Goal: Task Accomplishment & Management: Manage account settings

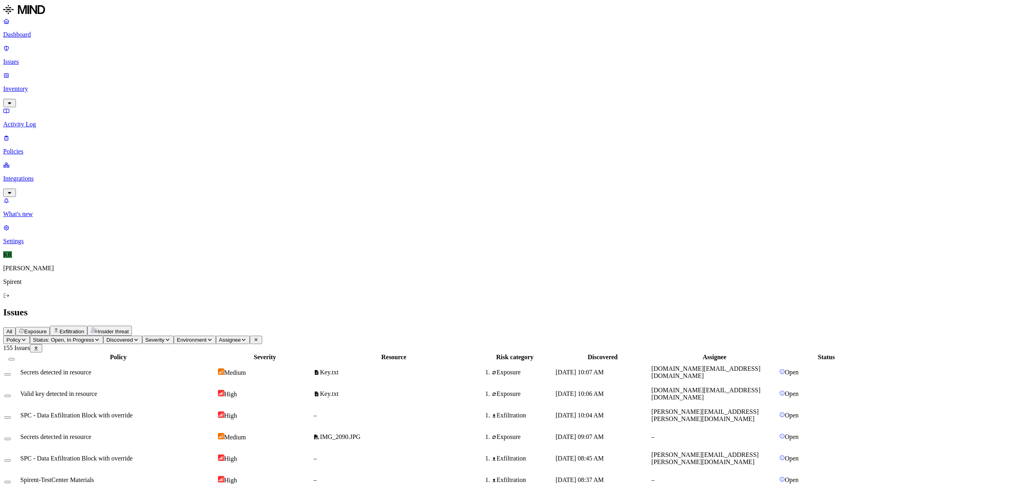
click at [129, 328] on span "Insider threat" at bounding box center [113, 331] width 31 height 6
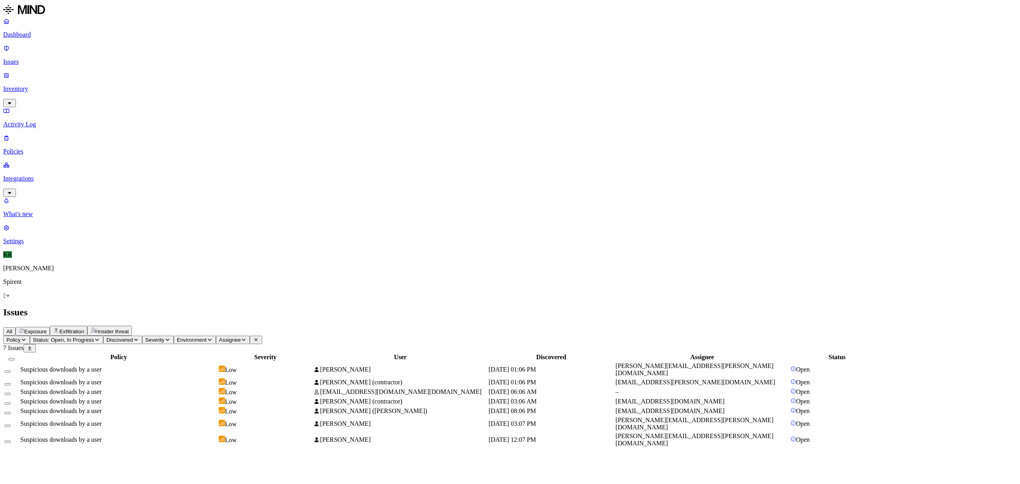
click at [429, 388] on span "[EMAIL_ADDRESS][DOMAIN_NAME][DOMAIN_NAME]" at bounding box center [400, 391] width 161 height 7
click at [371, 436] on span "[PERSON_NAME]" at bounding box center [345, 439] width 51 height 7
click at [12, 465] on icon at bounding box center [9, 467] width 4 height 4
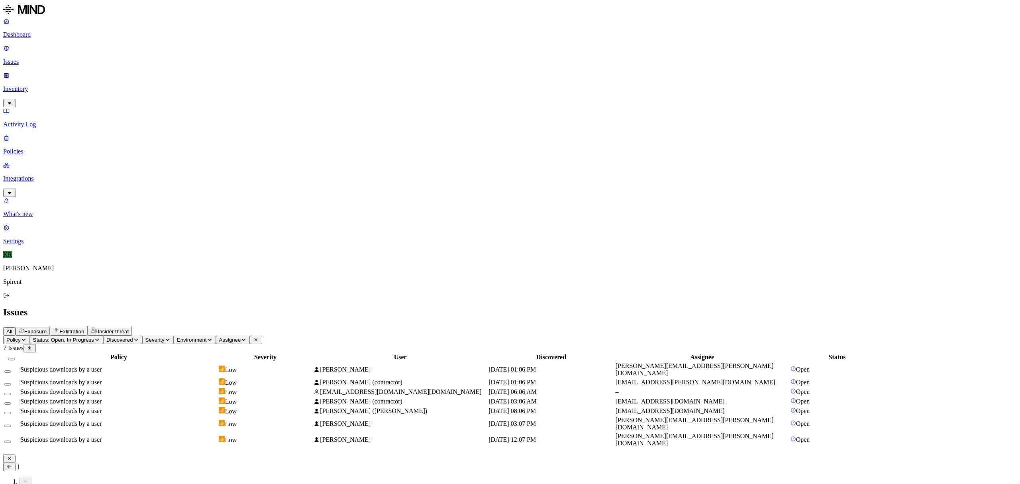
click at [12, 465] on icon at bounding box center [9, 467] width 4 height 4
click at [16, 463] on button at bounding box center [9, 467] width 12 height 8
click at [12, 456] on icon "button" at bounding box center [9, 458] width 6 height 5
click at [217, 379] on div "Suspicious downloads by a user" at bounding box center [118, 382] width 197 height 7
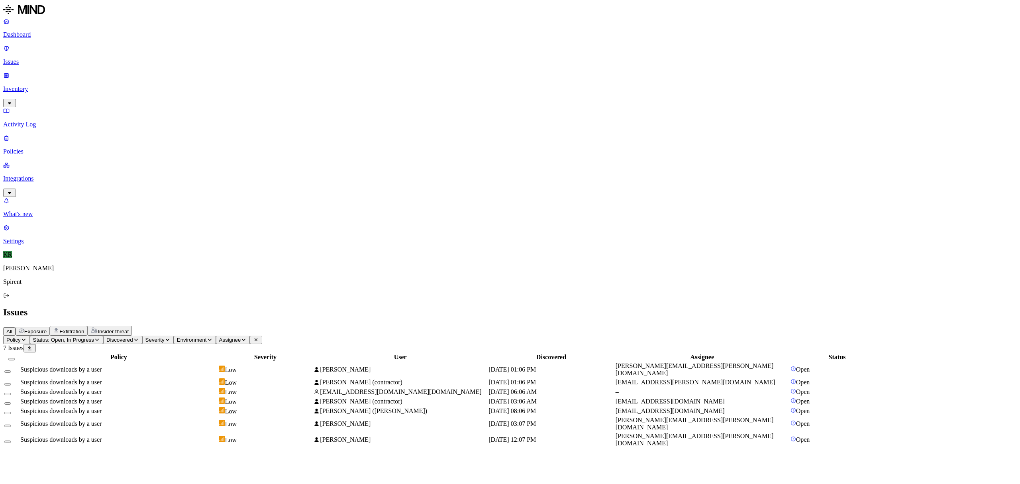
click at [15, 358] on button "Select all" at bounding box center [11, 359] width 6 height 2
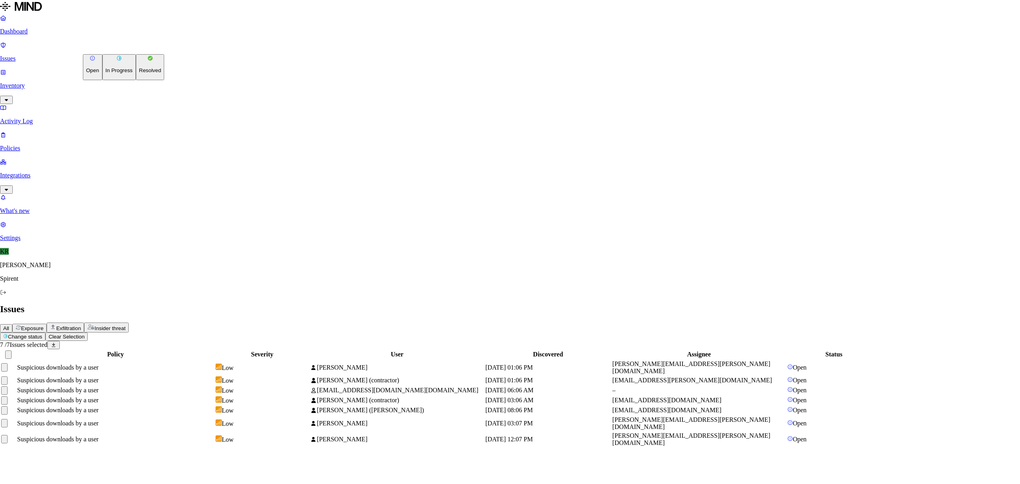
click at [112, 45] on html "Dashboard Issues Inventory Activity Log Policies Integrations What's new 1 Sett…" at bounding box center [510, 227] width 1020 height 454
click at [136, 80] on button "Resolved" at bounding box center [150, 67] width 29 height 26
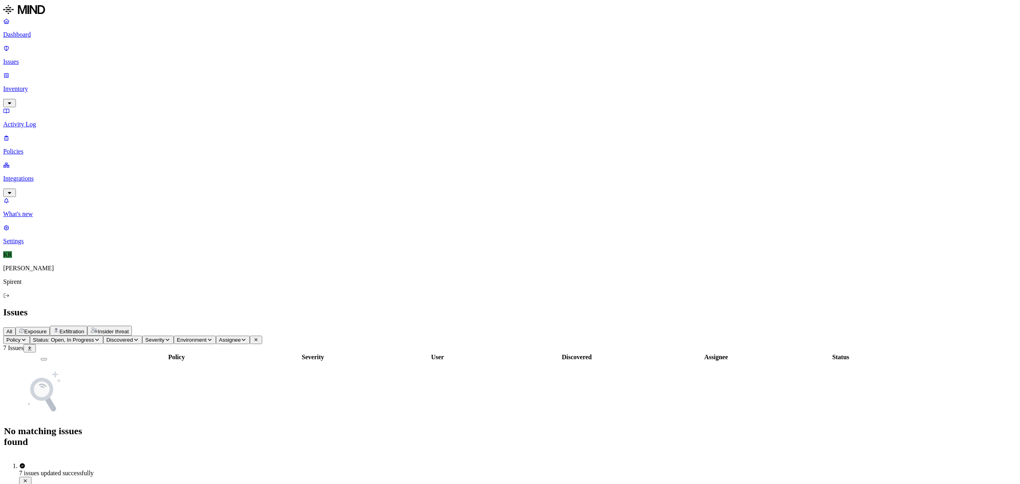
click at [47, 328] on span "Exposure" at bounding box center [35, 331] width 22 height 6
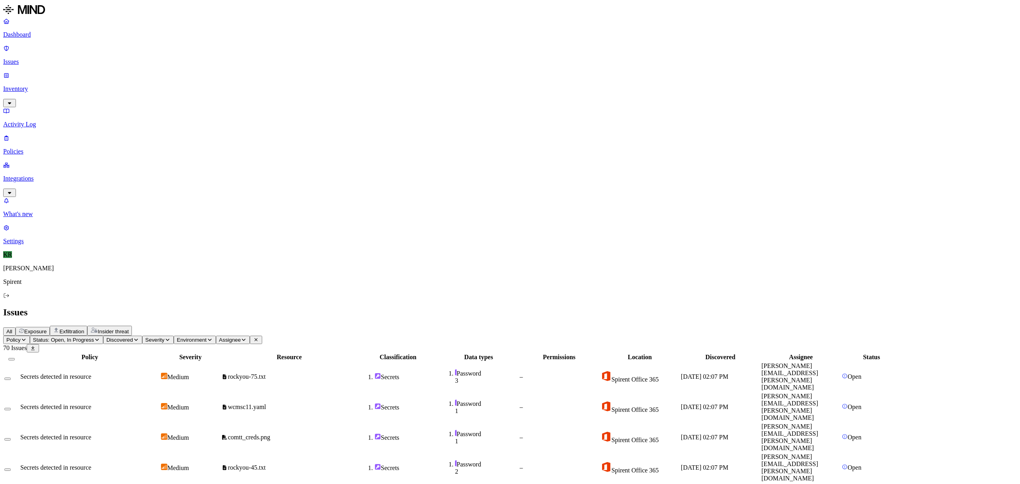
click at [352, 362] on td "rockyou-75.txt" at bounding box center [289, 376] width 136 height 29
click at [665, 326] on div "All Exposure Exfiltration Insider threat" at bounding box center [510, 331] width 1014 height 10
click at [15, 358] on button "Select all" at bounding box center [11, 359] width 6 height 2
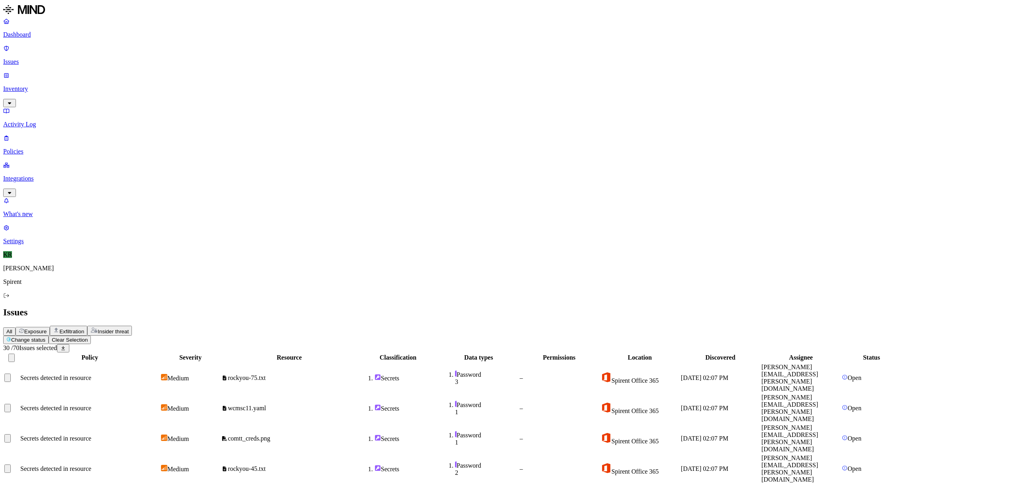
scroll to position [92, 0]
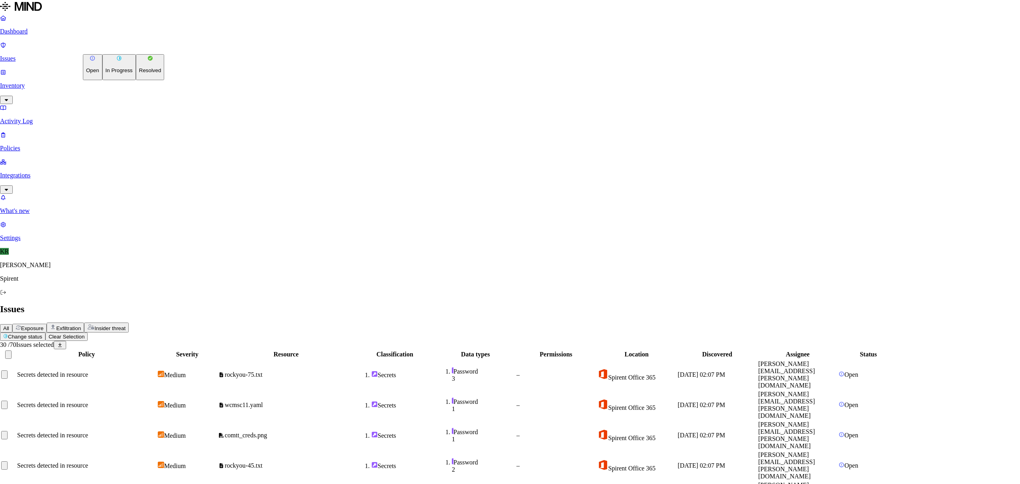
click at [136, 80] on button "Resolved" at bounding box center [150, 67] width 29 height 26
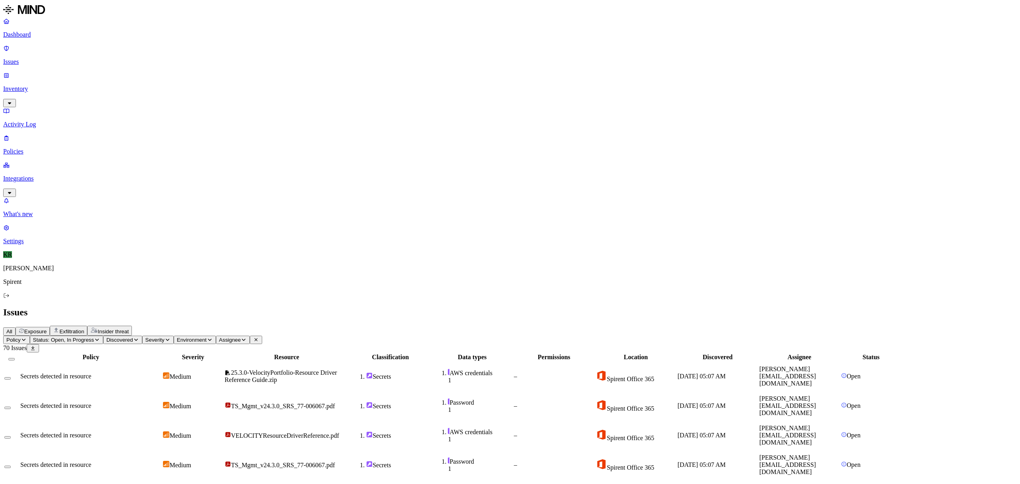
scroll to position [93, 0]
click at [15, 358] on button "Select all" at bounding box center [11, 359] width 6 height 2
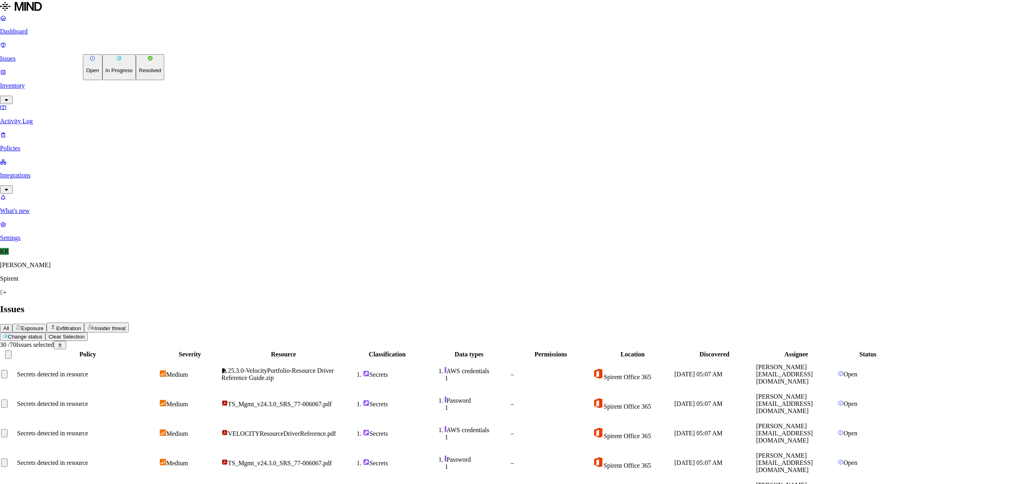
click at [139, 73] on p "Resolved" at bounding box center [150, 70] width 22 height 6
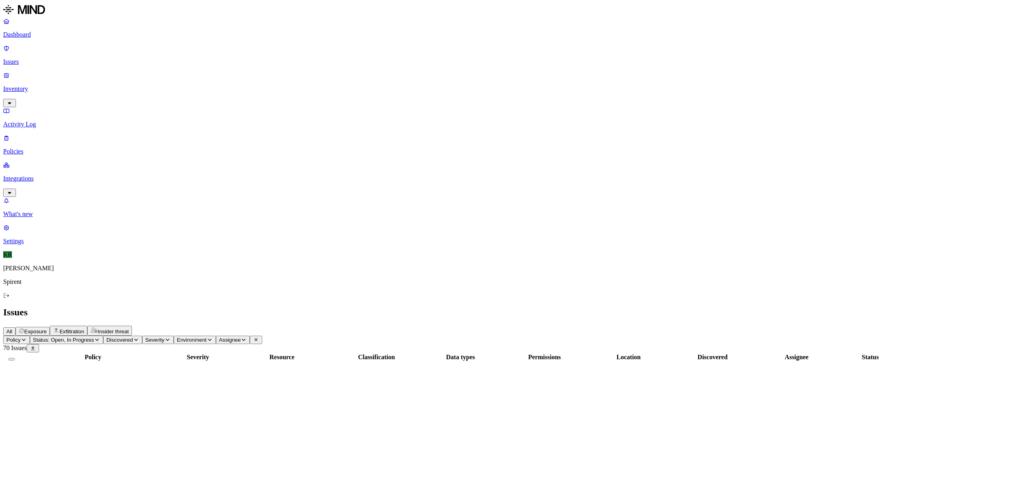
scroll to position [0, 0]
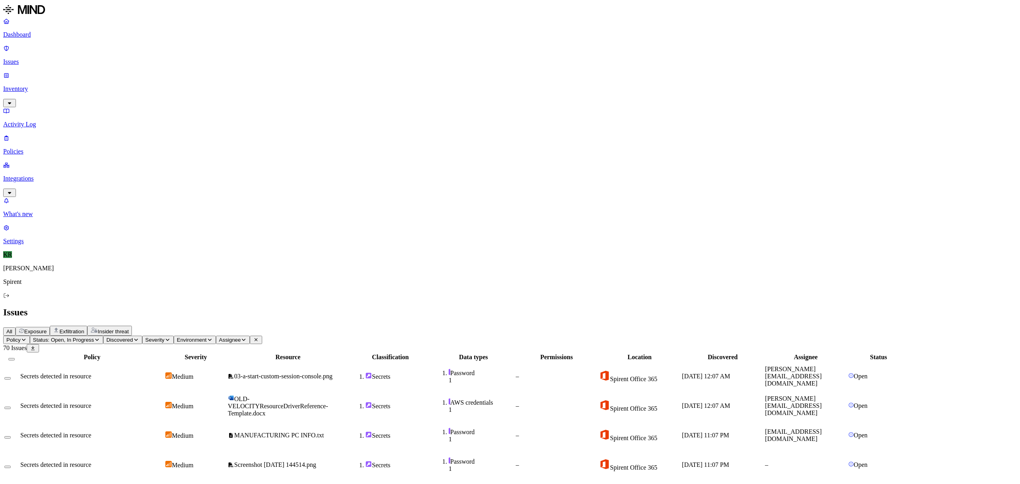
click at [15, 358] on button "Select all" at bounding box center [11, 359] width 6 height 2
click at [117, 45] on html "Dashboard Issues Inventory Activity Log Policies Integrations What's new 1 Sett…" at bounding box center [510, 346] width 1020 height 692
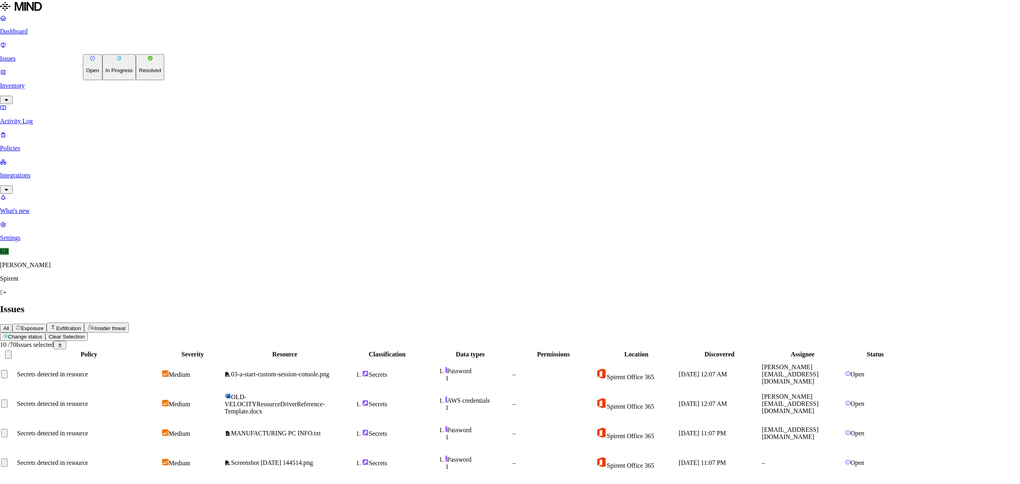
click at [139, 73] on p "Resolved" at bounding box center [150, 70] width 22 height 6
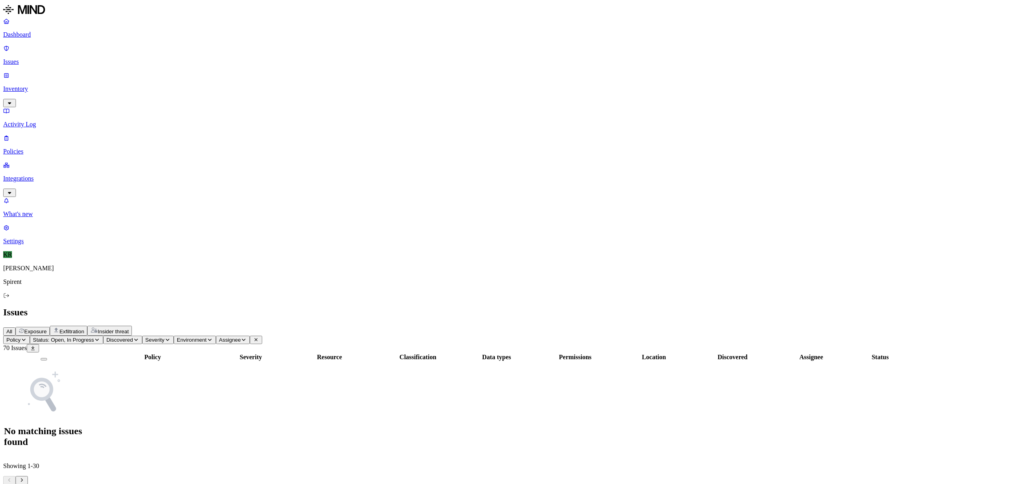
click at [84, 328] on span "Exfiltration" at bounding box center [71, 331] width 25 height 6
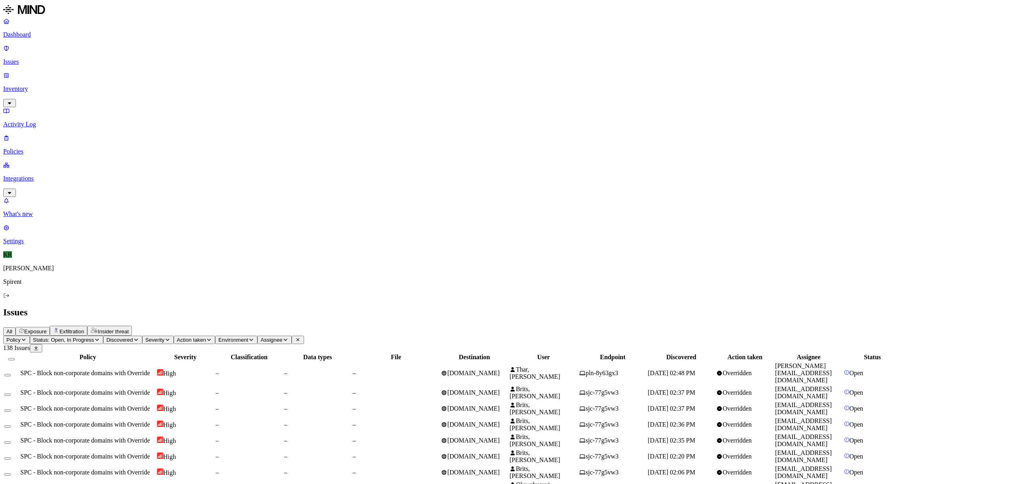
click at [351, 369] on div "–" at bounding box center [317, 372] width 67 height 7
click at [500, 389] on span "[DOMAIN_NAME]" at bounding box center [473, 392] width 53 height 7
click at [560, 401] on span "Brits, [PERSON_NAME]" at bounding box center [535, 408] width 51 height 14
drag, startPoint x: 909, startPoint y: 376, endPoint x: 854, endPoint y: 380, distance: 54.7
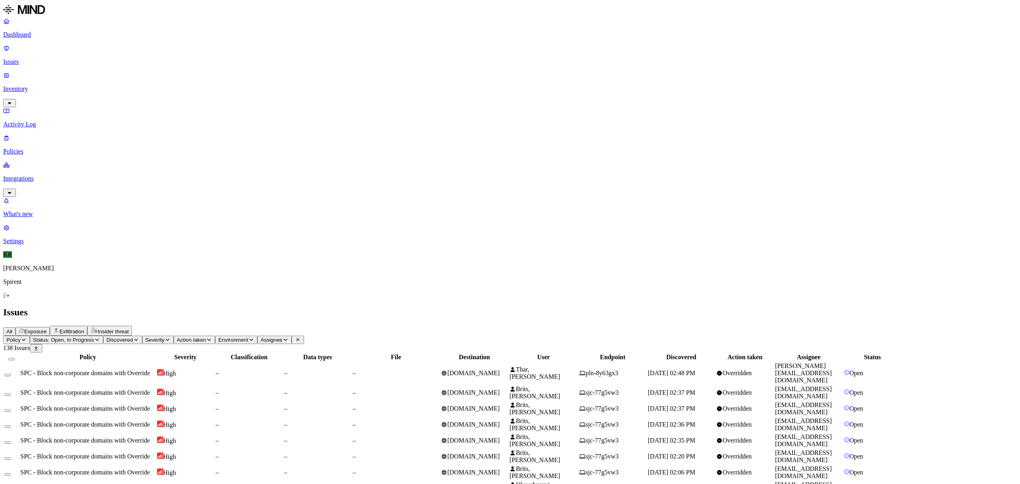
copy link "[EMAIL_ADDRESS][DOMAIN_NAME]"
drag, startPoint x: 896, startPoint y: 373, endPoint x: 933, endPoint y: 378, distance: 36.6
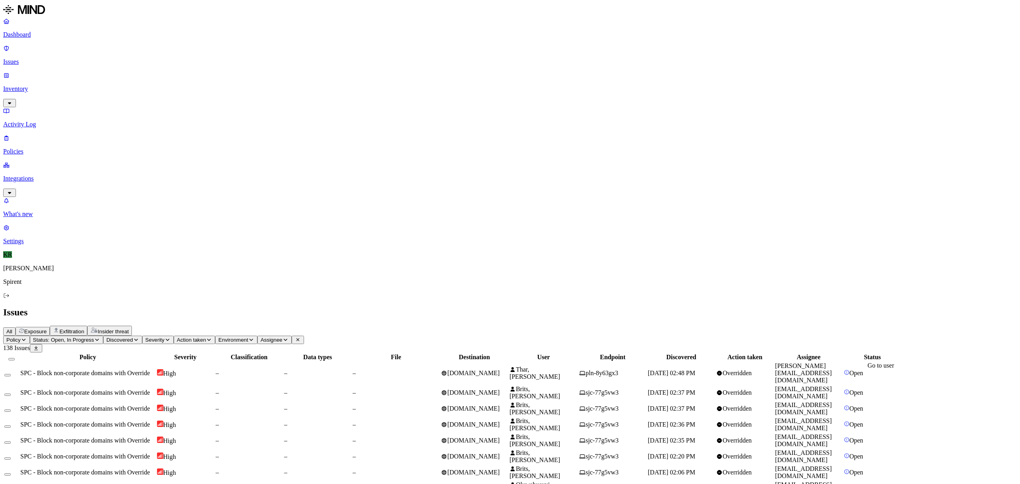
drag, startPoint x: 929, startPoint y: 306, endPoint x: 877, endPoint y: 307, distance: 51.8
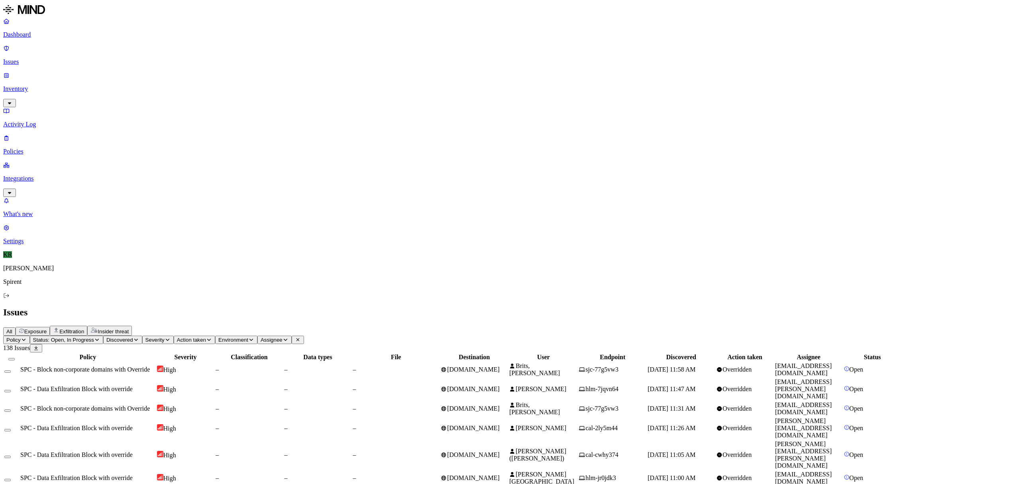
drag, startPoint x: 918, startPoint y: 379, endPoint x: 855, endPoint y: 379, distance: 63.8
copy link "[EMAIL_ADDRESS][DOMAIN_NAME]"
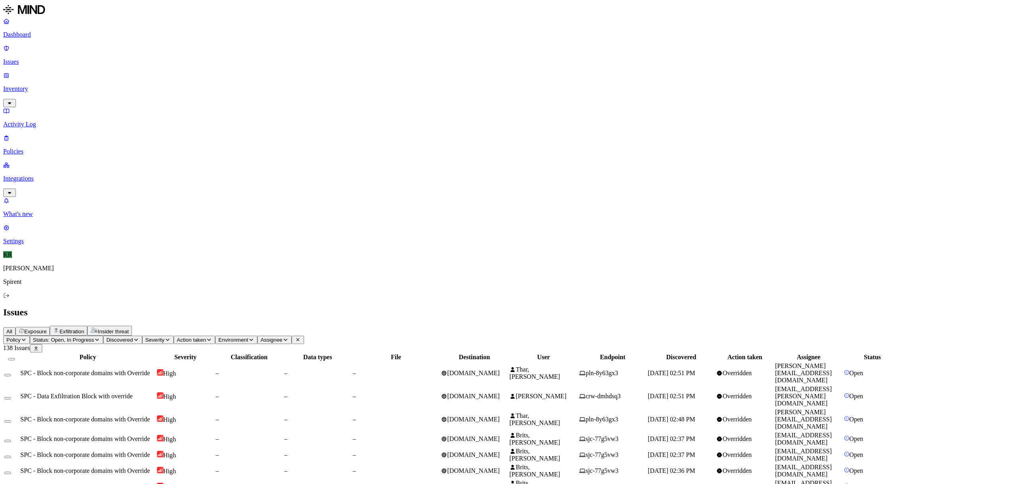
drag, startPoint x: 941, startPoint y: 257, endPoint x: 876, endPoint y: 260, distance: 65.4
click at [282, 337] on span "Assignee" at bounding box center [272, 340] width 22 height 6
type input "[EMAIL_ADDRESS][DOMAIN_NAME]"
click at [391, 90] on div "[EMAIL_ADDRESS][DOMAIN_NAME]" at bounding box center [414, 83] width 77 height 14
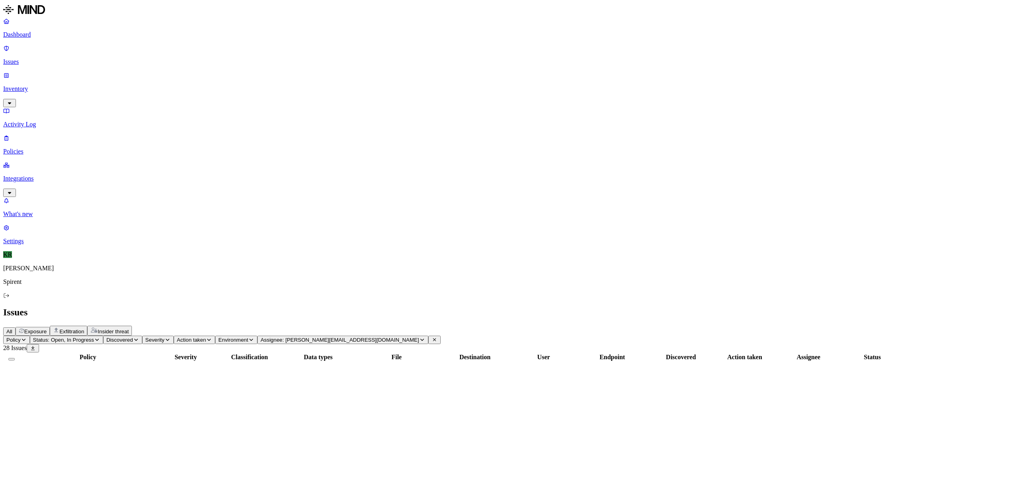
scroll to position [46, 0]
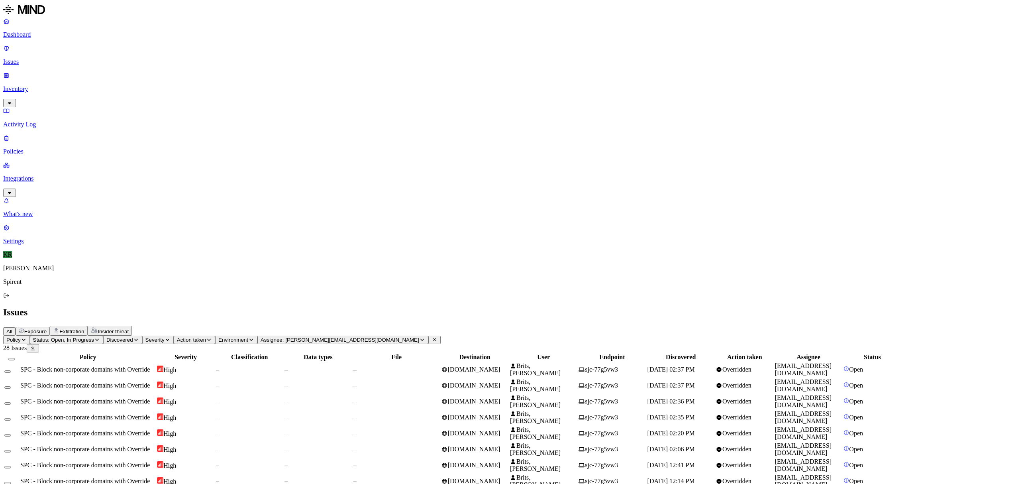
click at [19, 353] on div at bounding box center [11, 356] width 14 height 7
click at [15, 358] on button "Select all" at bounding box center [11, 359] width 6 height 2
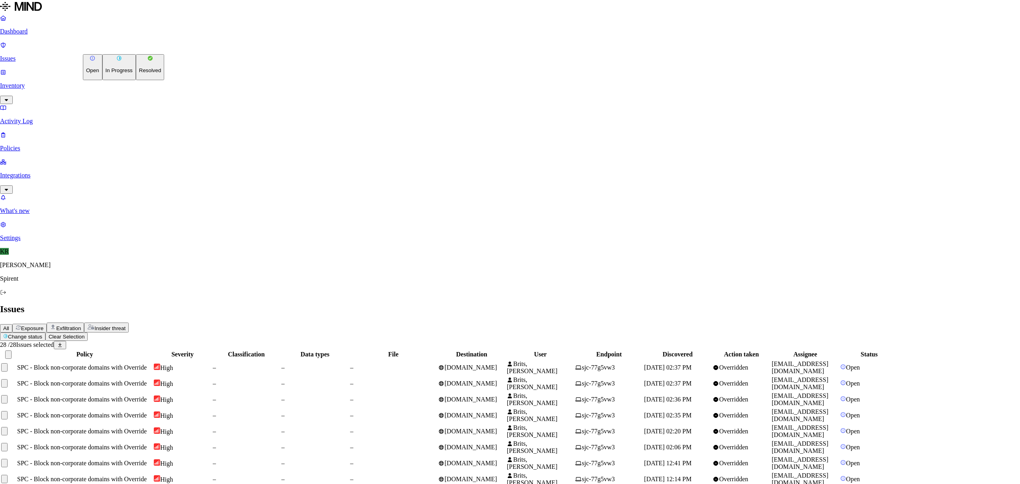
click at [111, 49] on html "Dashboard Issues Inventory Activity Log Policies Integrations What's new 1 Sett…" at bounding box center [510, 406] width 1020 height 812
click at [139, 73] on p "Resolved" at bounding box center [150, 70] width 22 height 6
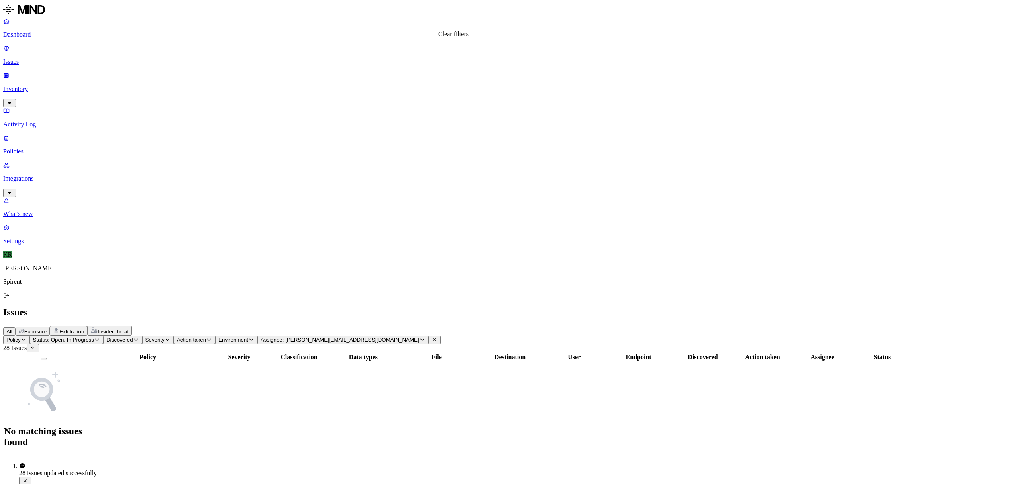
click at [437, 337] on icon at bounding box center [435, 339] width 6 height 5
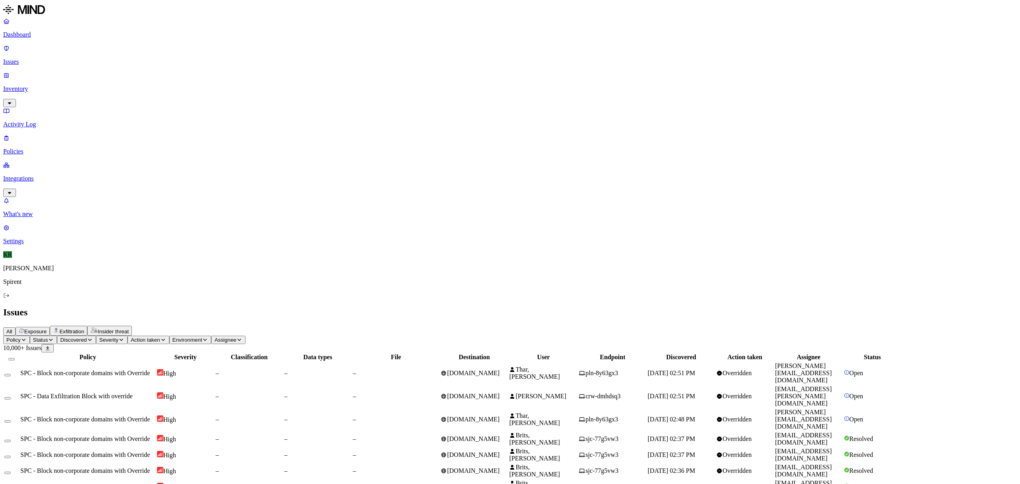
click at [48, 337] on span "Status" at bounding box center [40, 340] width 15 height 6
click at [147, 68] on img at bounding box center [148, 71] width 6 height 6
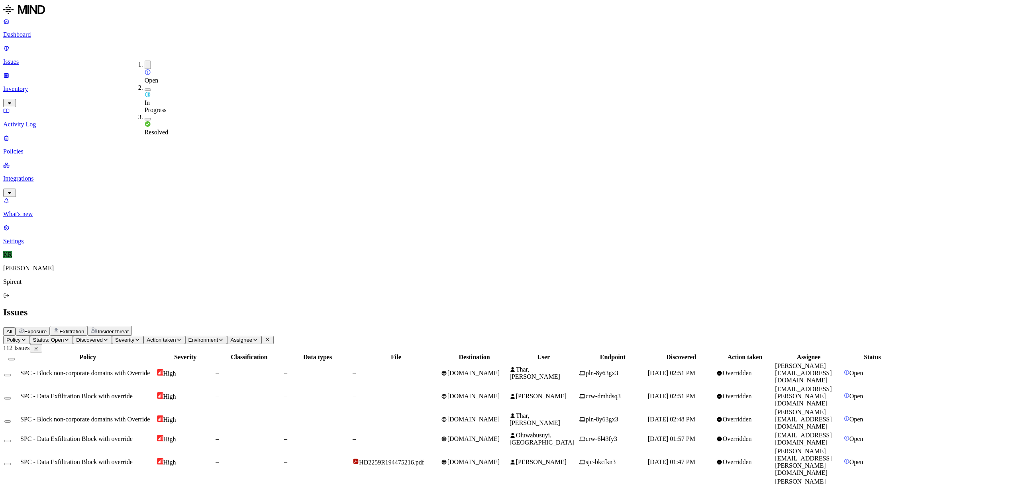
click at [30, 335] on button "Policy" at bounding box center [16, 339] width 27 height 8
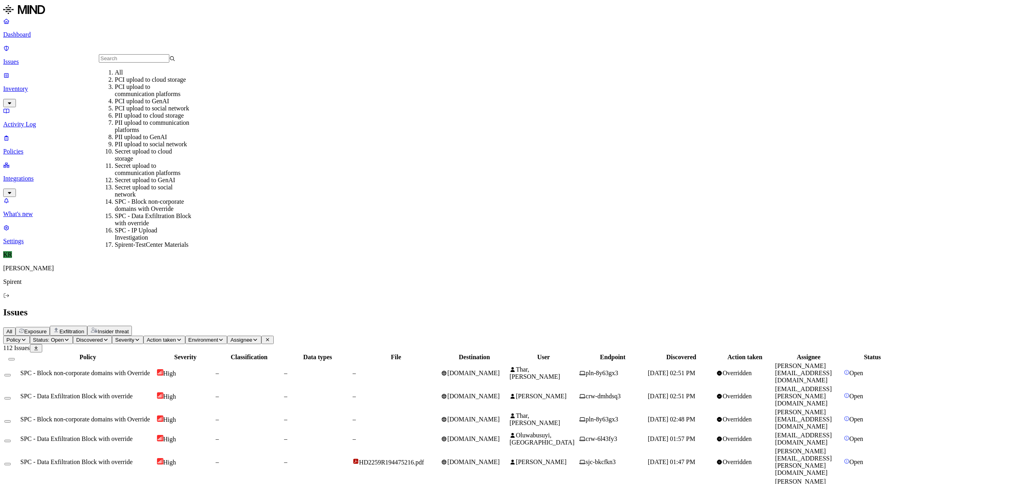
click at [134, 119] on div "PII upload to cloud storage" at bounding box center [153, 115] width 77 height 7
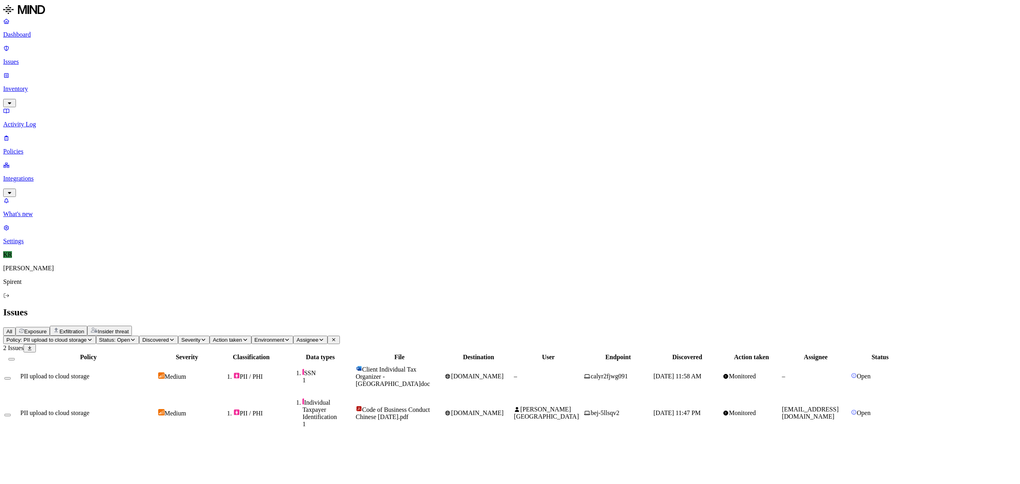
click at [130, 337] on span "Status: Open" at bounding box center [114, 340] width 31 height 6
click at [87, 337] on span "Policy: PII upload to cloud storage" at bounding box center [46, 340] width 80 height 6
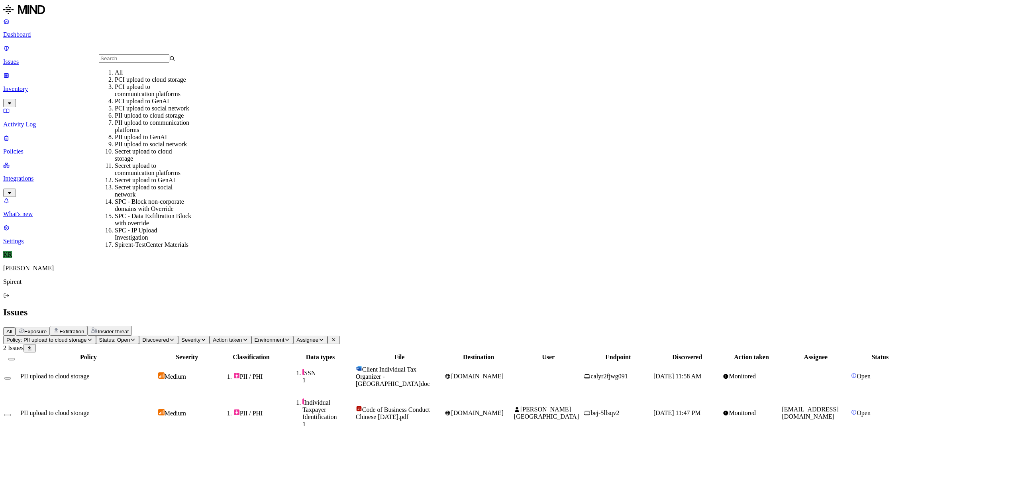
click at [124, 74] on div "All" at bounding box center [153, 72] width 77 height 7
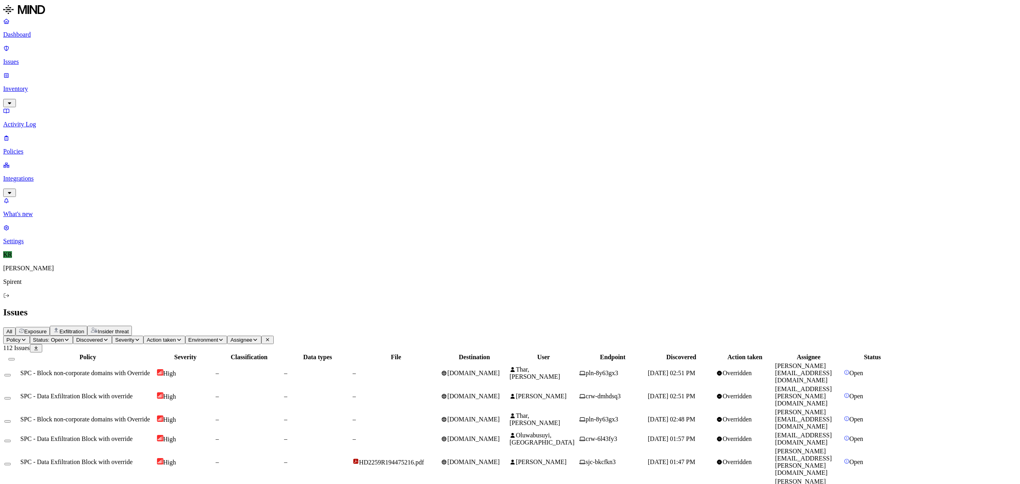
click at [21, 337] on span "Policy" at bounding box center [13, 340] width 14 height 6
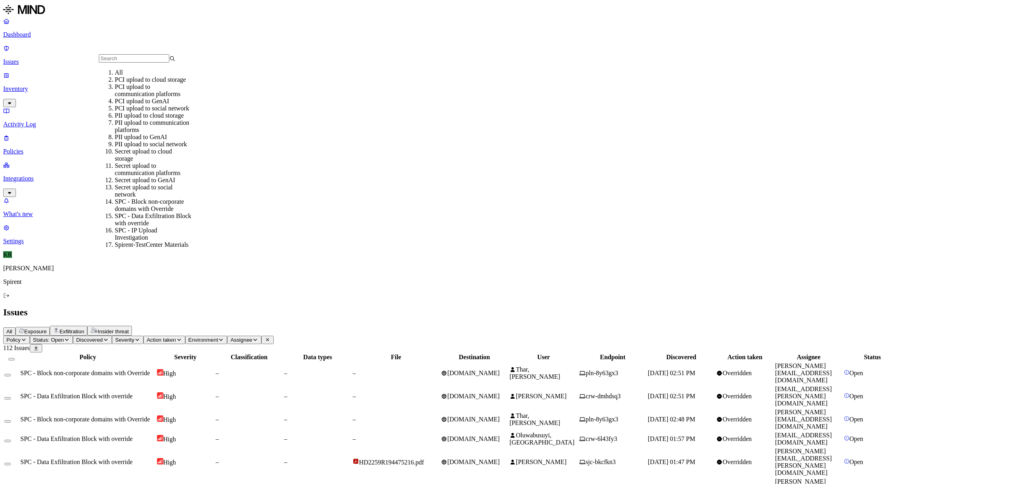
click at [131, 133] on div "PII upload to communication platforms" at bounding box center [153, 126] width 77 height 14
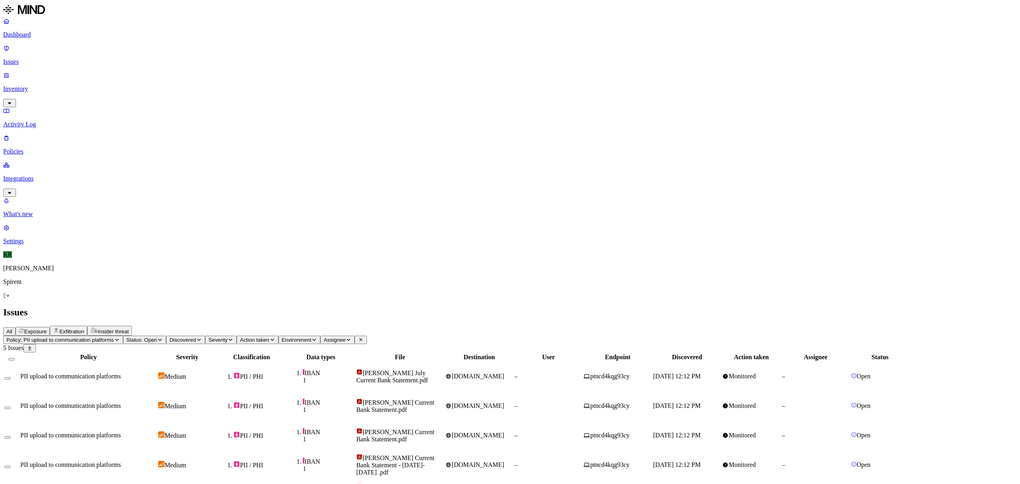
click at [285, 372] on li "PII / PHI" at bounding box center [259, 376] width 52 height 8
click at [630, 461] on span "ptncd4kqg93cy" at bounding box center [607, 464] width 46 height 7
drag, startPoint x: 229, startPoint y: 26, endPoint x: 236, endPoint y: 34, distance: 11.0
click at [129, 328] on span "Insider threat" at bounding box center [113, 331] width 31 height 6
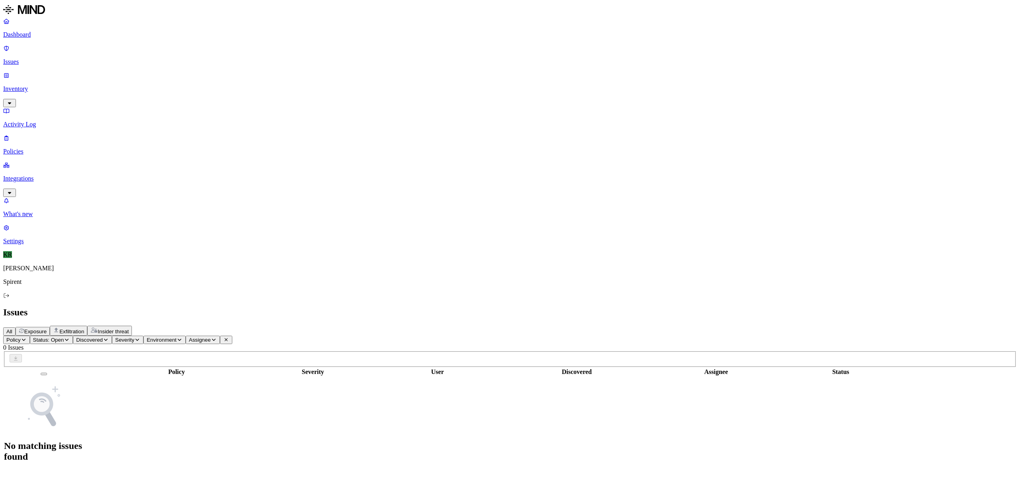
click at [84, 328] on span "Exfiltration" at bounding box center [71, 331] width 25 height 6
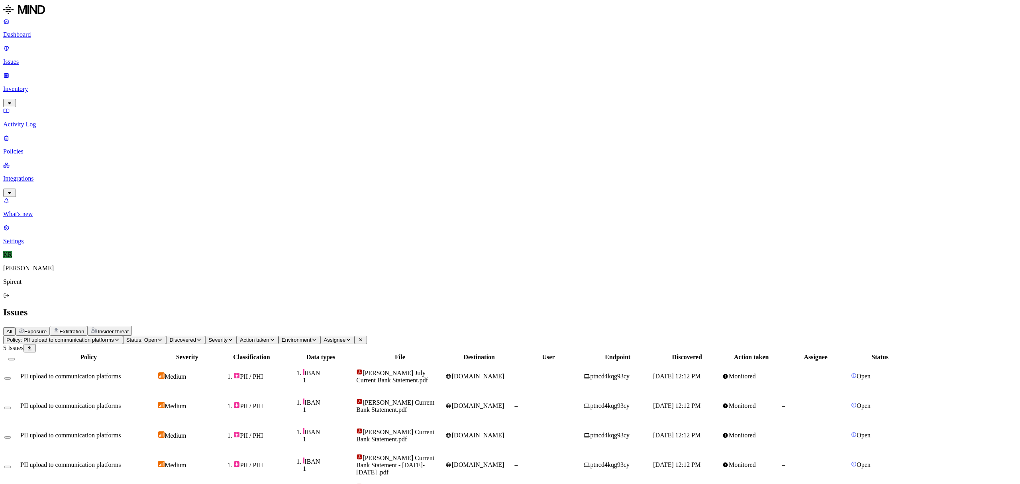
click at [50, 327] on button "Exposure" at bounding box center [33, 331] width 34 height 9
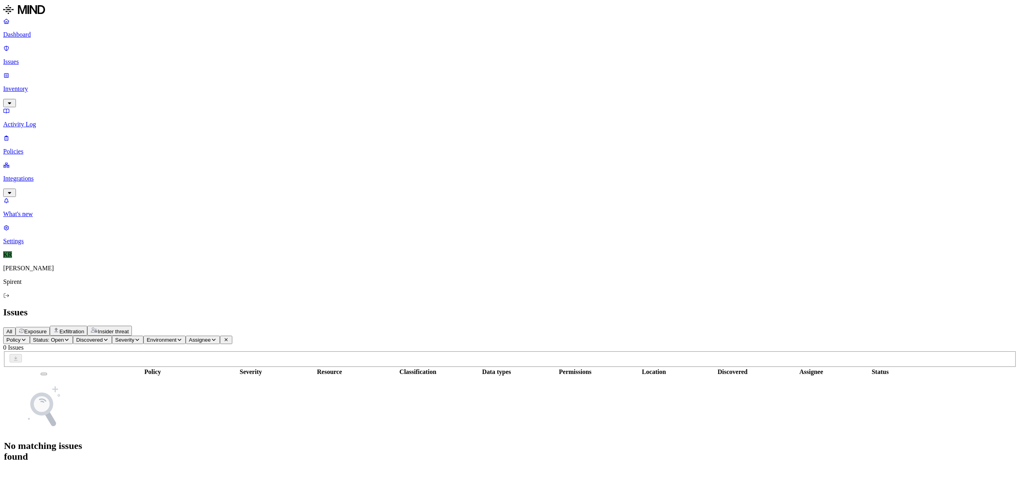
click at [84, 328] on span "Exfiltration" at bounding box center [71, 331] width 25 height 6
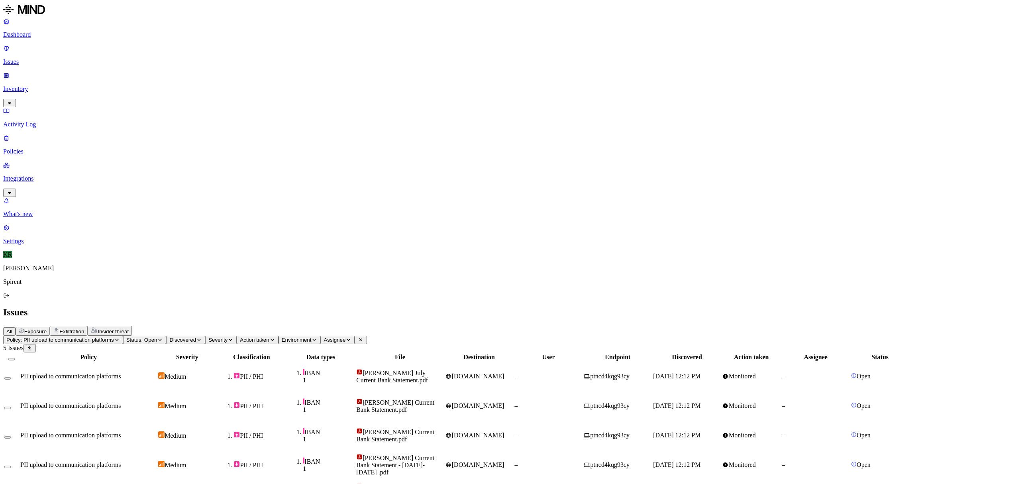
click at [114, 337] on span "Policy: PII upload to communication platforms" at bounding box center [60, 340] width 108 height 6
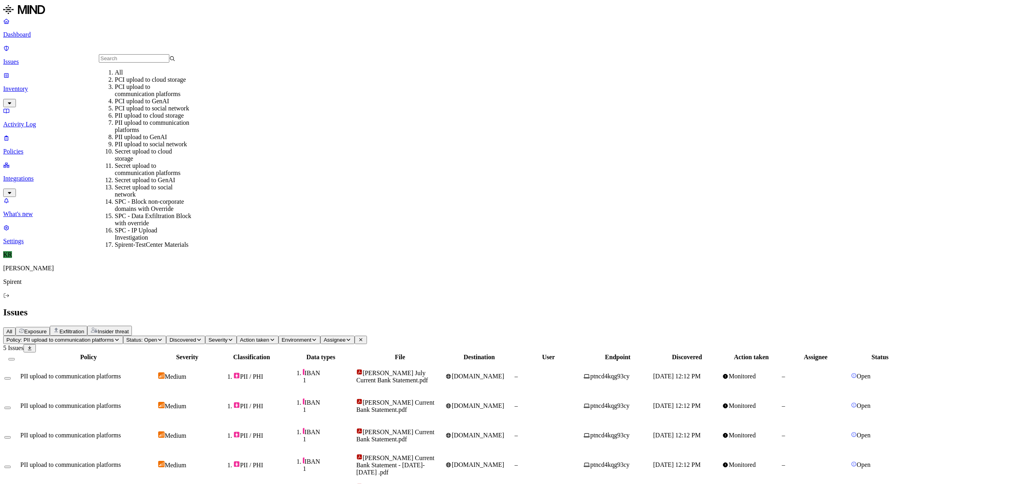
click at [129, 76] on div "All" at bounding box center [153, 72] width 77 height 7
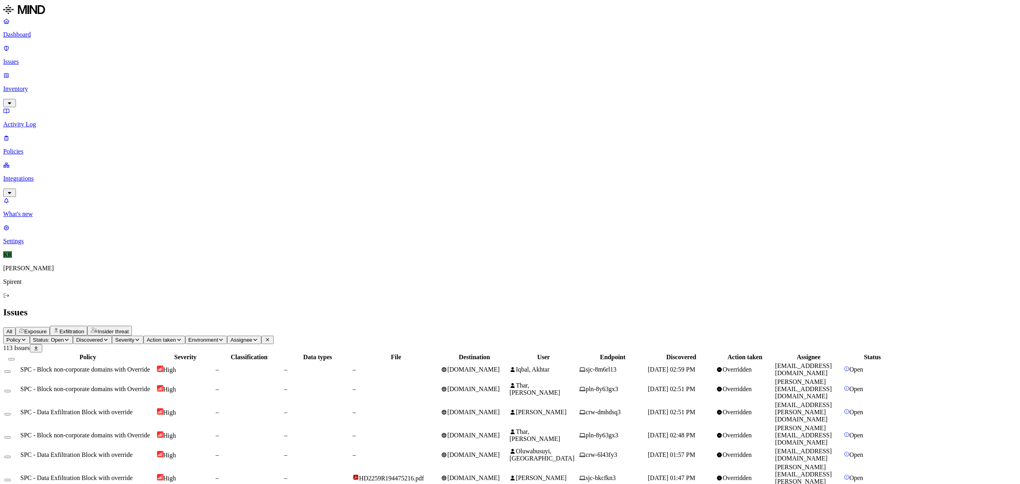
scroll to position [93, 0]
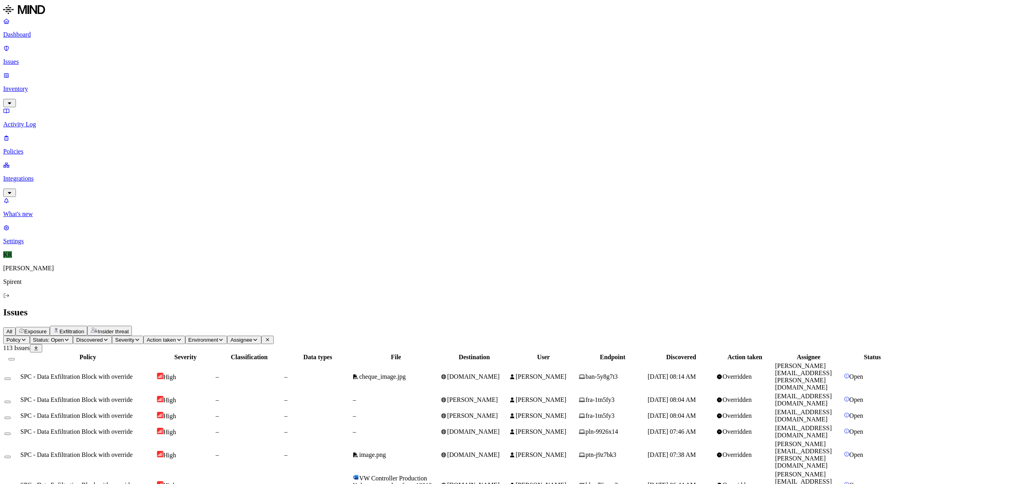
click at [252, 337] on span "Assignee" at bounding box center [241, 340] width 22 height 6
type input "gert"
click at [351, 90] on div "[EMAIL_ADDRESS][DOMAIN_NAME]" at bounding box center [388, 83] width 77 height 14
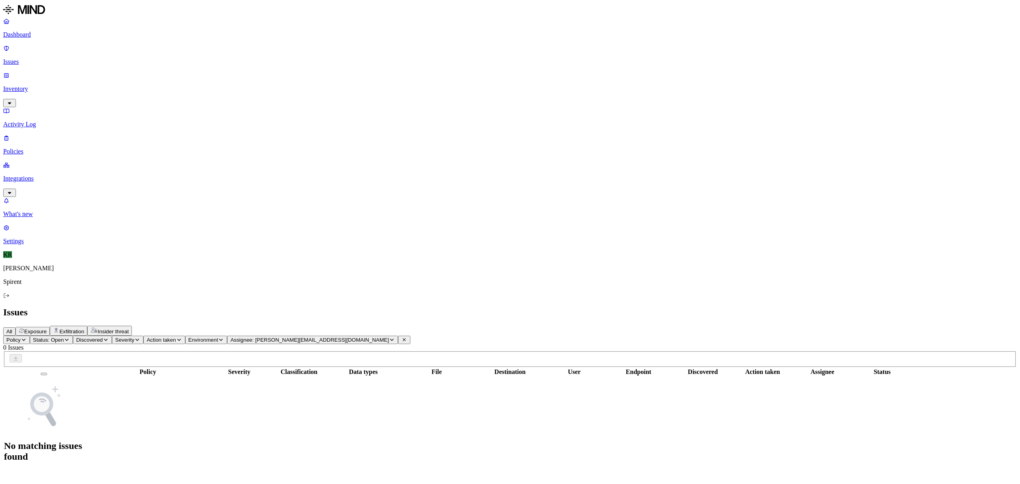
click at [64, 337] on span "Status: Open" at bounding box center [48, 340] width 31 height 6
click at [145, 121] on img at bounding box center [148, 124] width 6 height 6
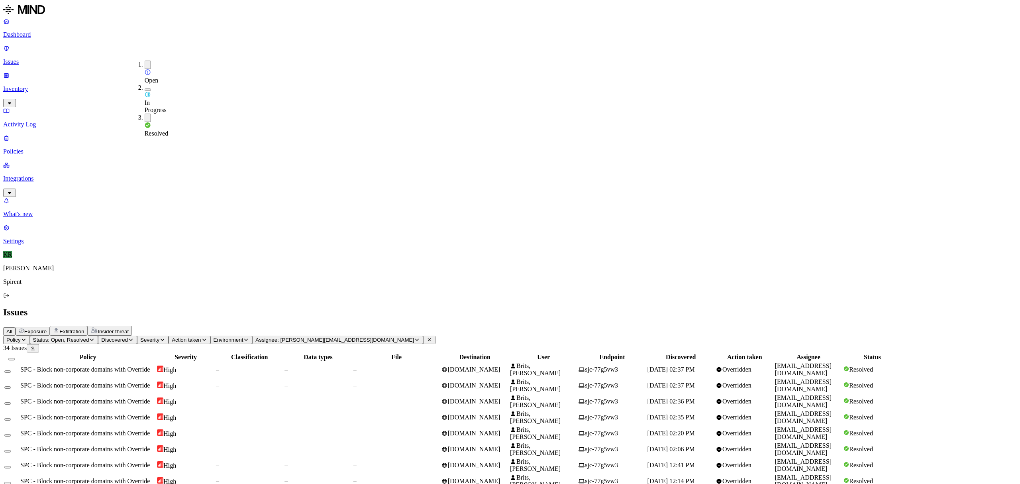
click at [832, 378] on span "[EMAIL_ADDRESS][DOMAIN_NAME]" at bounding box center [803, 385] width 57 height 14
click at [89, 337] on span "Status: Open, Resolved" at bounding box center [61, 340] width 56 height 6
click at [157, 77] on span "Open" at bounding box center [152, 80] width 14 height 7
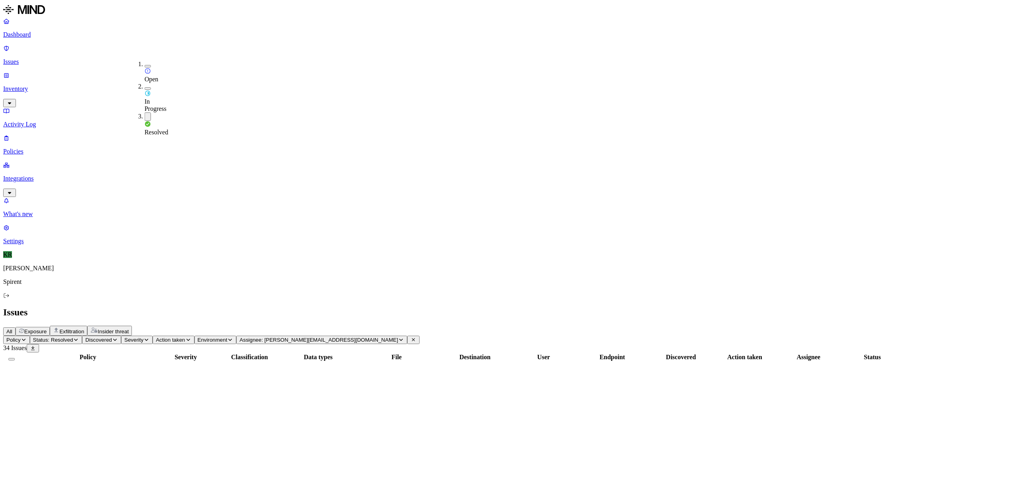
click at [145, 121] on div "Resolved" at bounding box center [145, 128] width 0 height 15
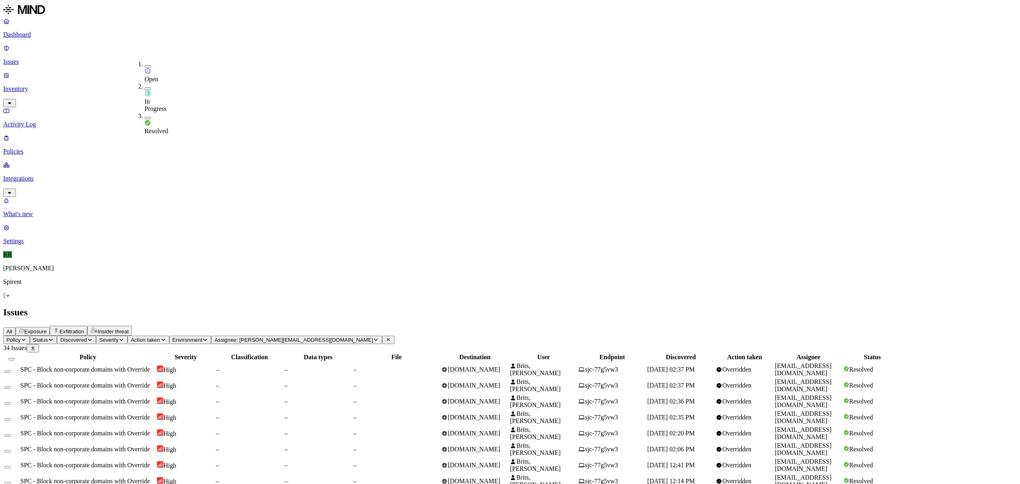
click at [145, 68] on img at bounding box center [148, 71] width 6 height 6
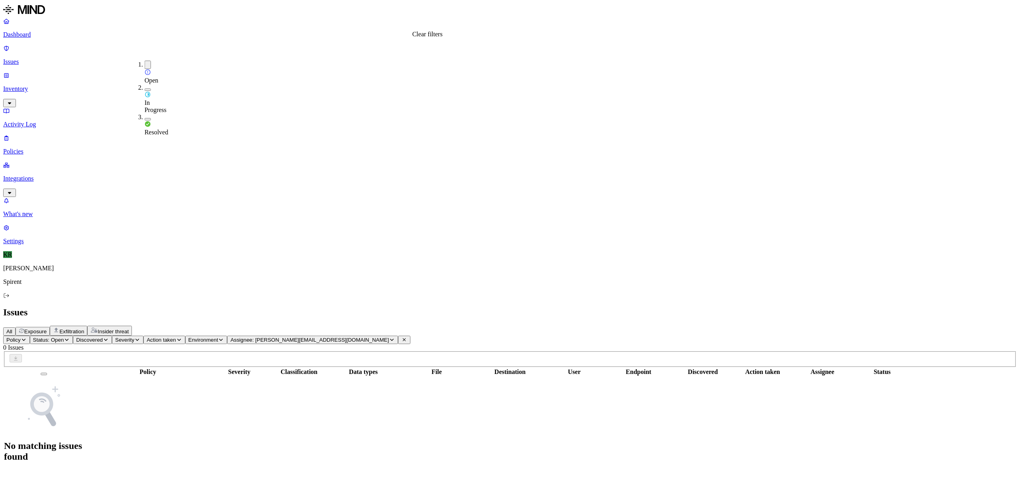
click at [407, 337] on icon at bounding box center [404, 339] width 6 height 5
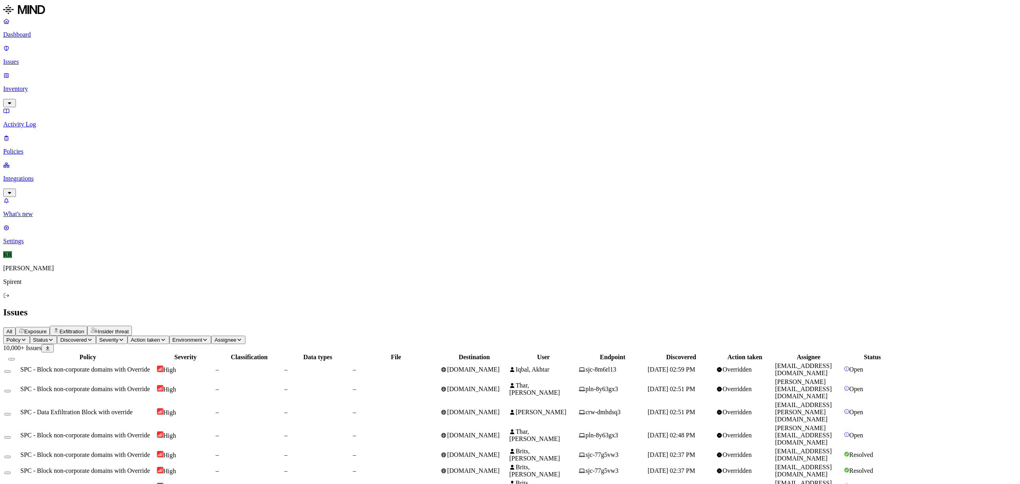
click at [57, 335] on button "Status" at bounding box center [43, 339] width 27 height 8
click at [156, 76] on span "Open" at bounding box center [152, 79] width 14 height 7
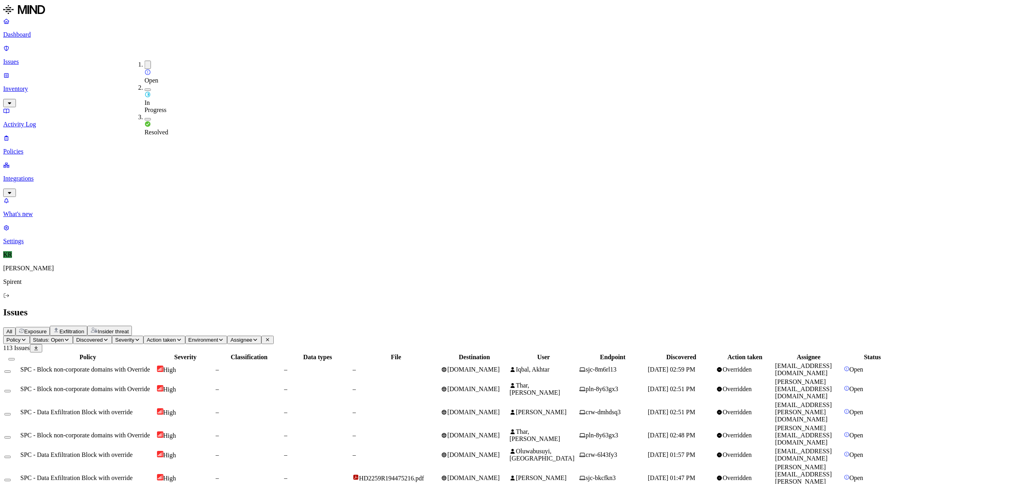
click at [508, 401] on td "[DOMAIN_NAME]" at bounding box center [475, 412] width 68 height 22
click at [447, 452] on icon at bounding box center [444, 454] width 6 height 5
click at [500, 474] on span "[DOMAIN_NAME]" at bounding box center [473, 477] width 53 height 7
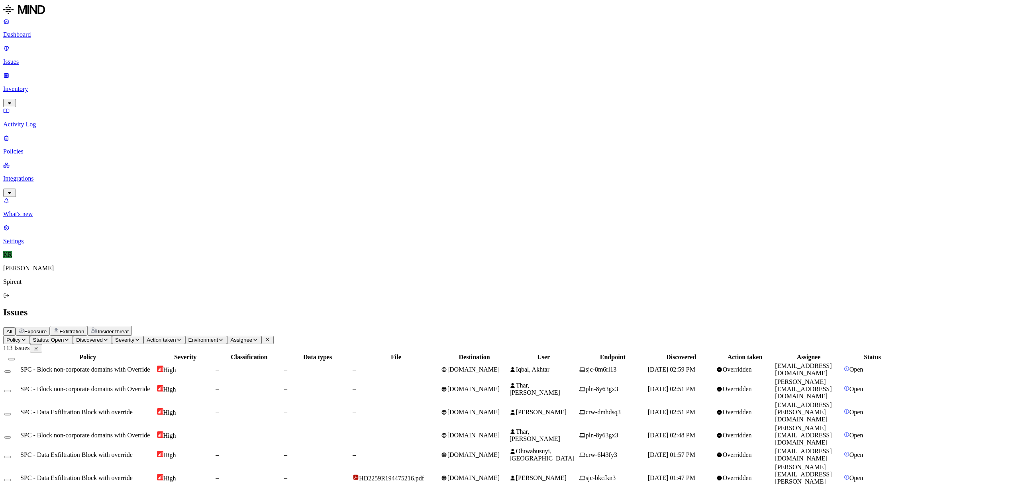
click at [11, 480] on button "Select row" at bounding box center [7, 481] width 6 height 2
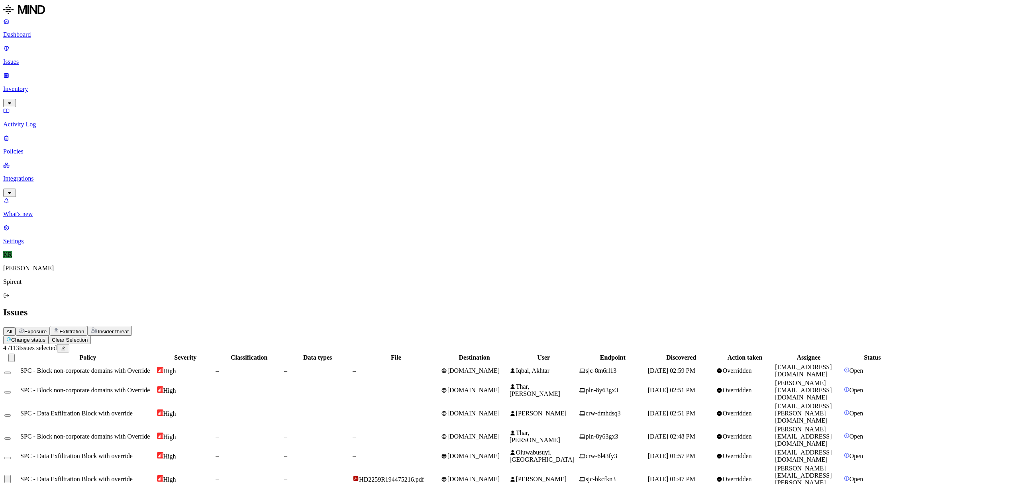
click at [11, 457] on button "Select row" at bounding box center [7, 458] width 6 height 2
click at [11, 437] on button "Select row" at bounding box center [7, 438] width 6 height 2
click at [19, 410] on div at bounding box center [11, 413] width 14 height 7
click at [11, 391] on button "Select row" at bounding box center [7, 392] width 6 height 2
click at [11, 414] on button "Select row" at bounding box center [7, 415] width 6 height 2
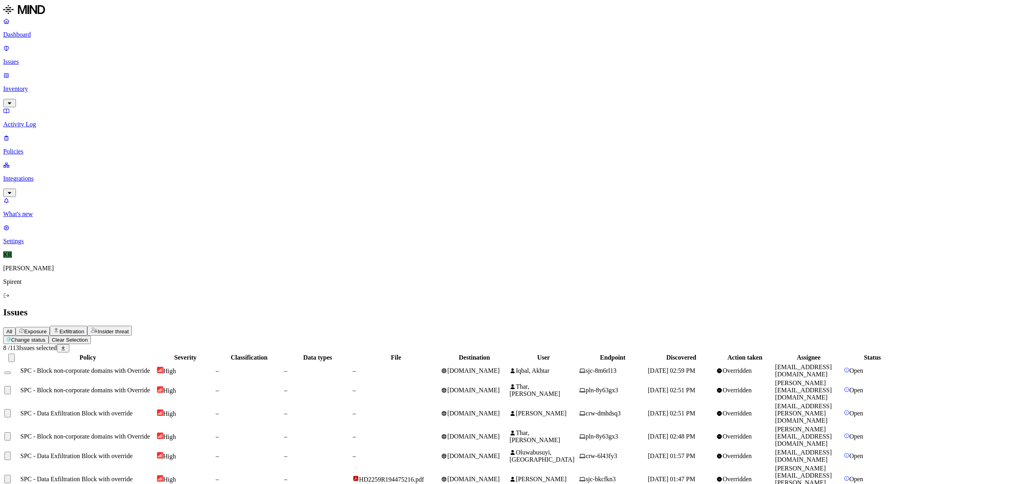
click at [11, 371] on button "Select row" at bounding box center [7, 372] width 6 height 2
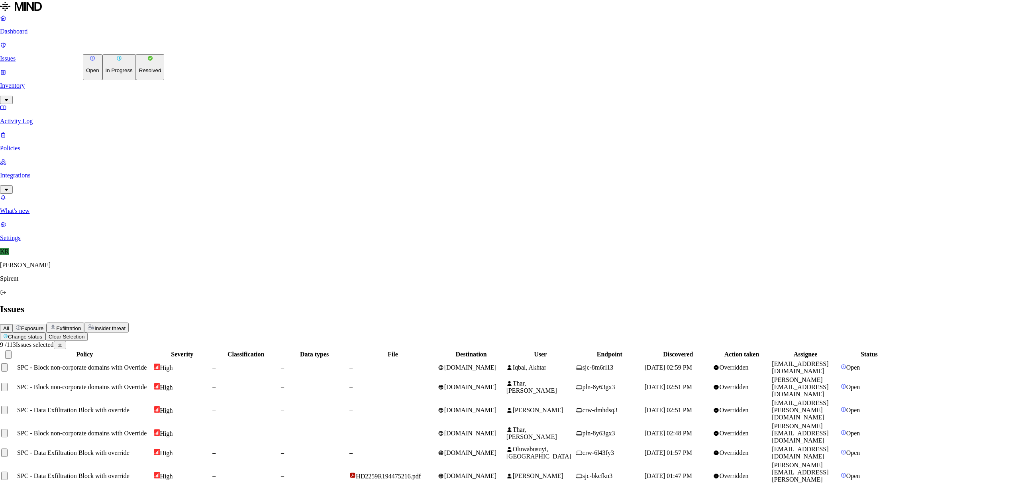
click at [136, 80] on button "Resolved" at bounding box center [150, 67] width 29 height 26
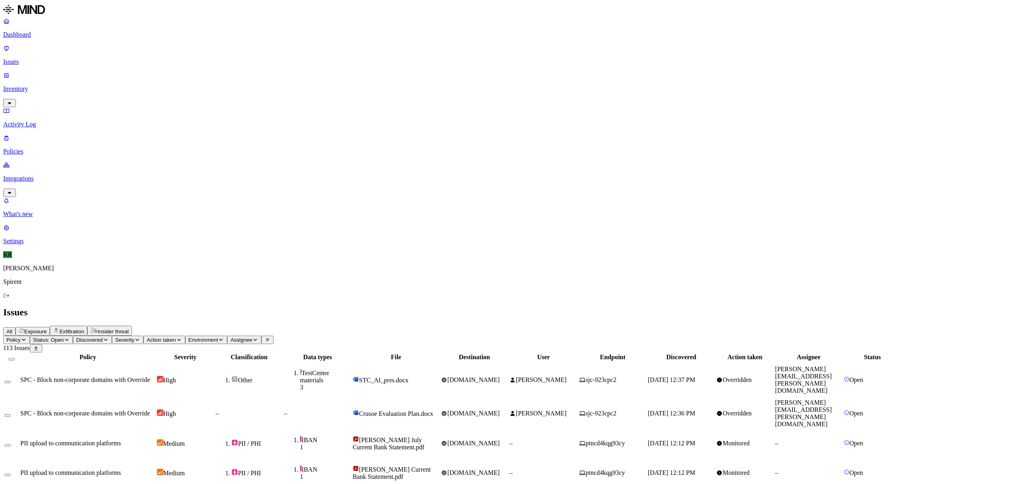
click at [282, 376] on span "Other" at bounding box center [249, 380] width 67 height 8
click at [508, 398] on td "[DOMAIN_NAME]" at bounding box center [475, 412] width 68 height 29
drag, startPoint x: 920, startPoint y: 412, endPoint x: 854, endPoint y: 415, distance: 65.4
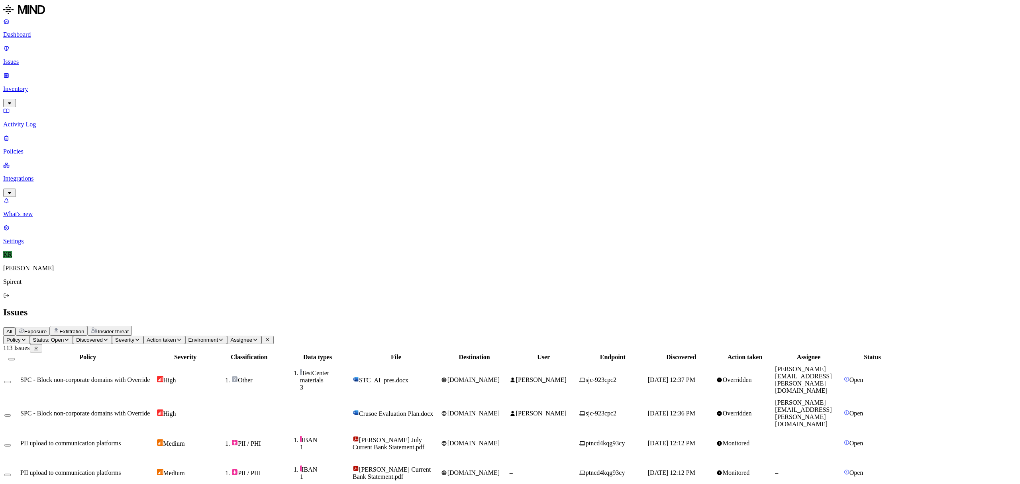
copy link "[PERSON_NAME][EMAIL_ADDRESS][PERSON_NAME][DOMAIN_NAME]"
drag, startPoint x: 107, startPoint y: 81, endPoint x: 107, endPoint y: 89, distance: 8.0
click at [11, 381] on button "Select row" at bounding box center [7, 382] width 6 height 2
click at [11, 415] on button "Select row" at bounding box center [7, 416] width 6 height 2
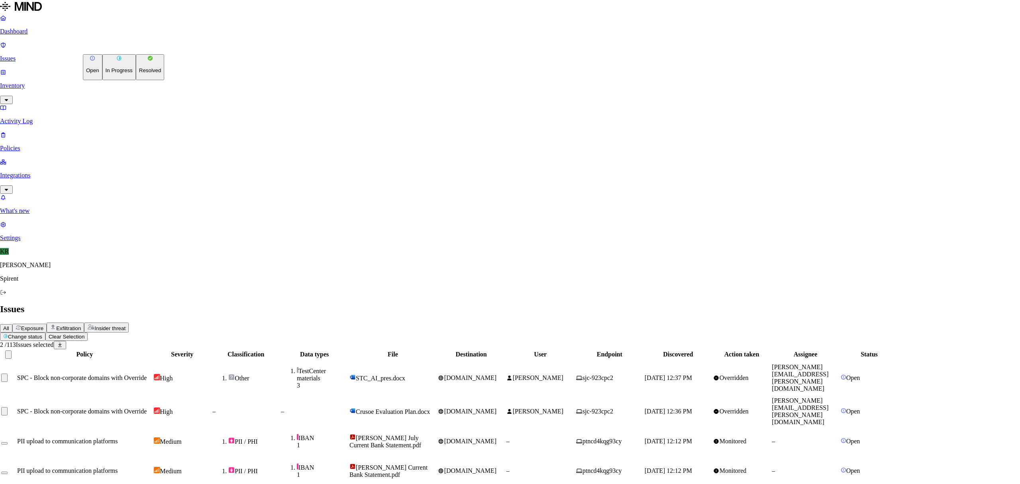
click at [139, 73] on p "Resolved" at bounding box center [150, 70] width 22 height 6
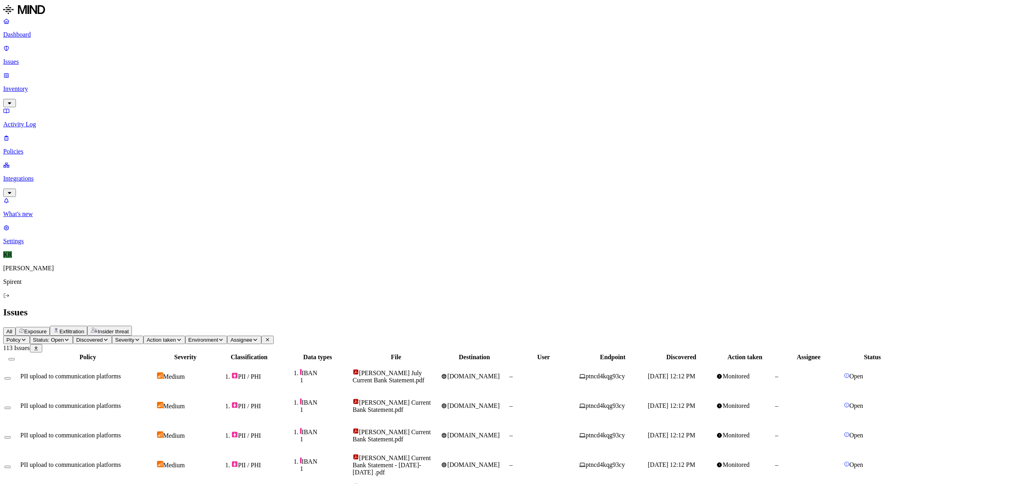
drag, startPoint x: 919, startPoint y: 379, endPoint x: 856, endPoint y: 380, distance: 63.0
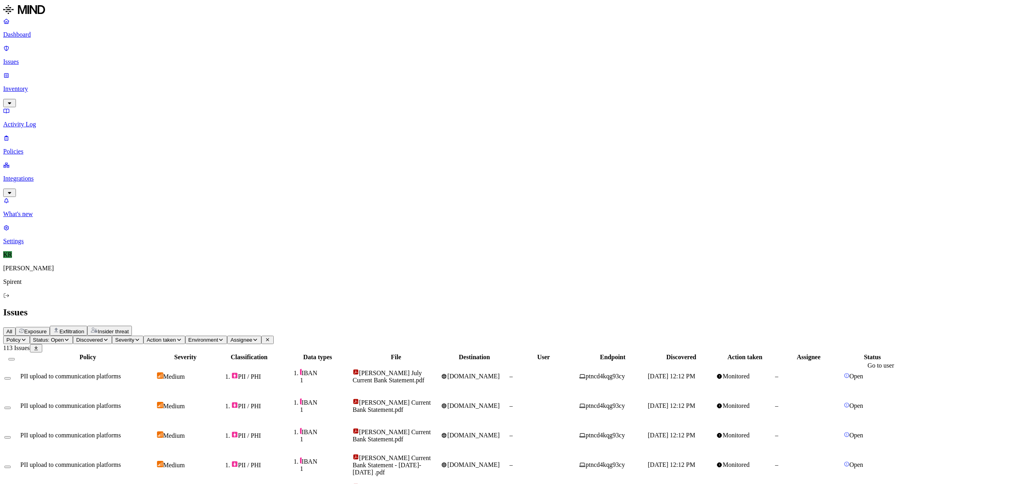
copy link "[EMAIL_ADDRESS][PERSON_NAME][DOMAIN_NAME]"
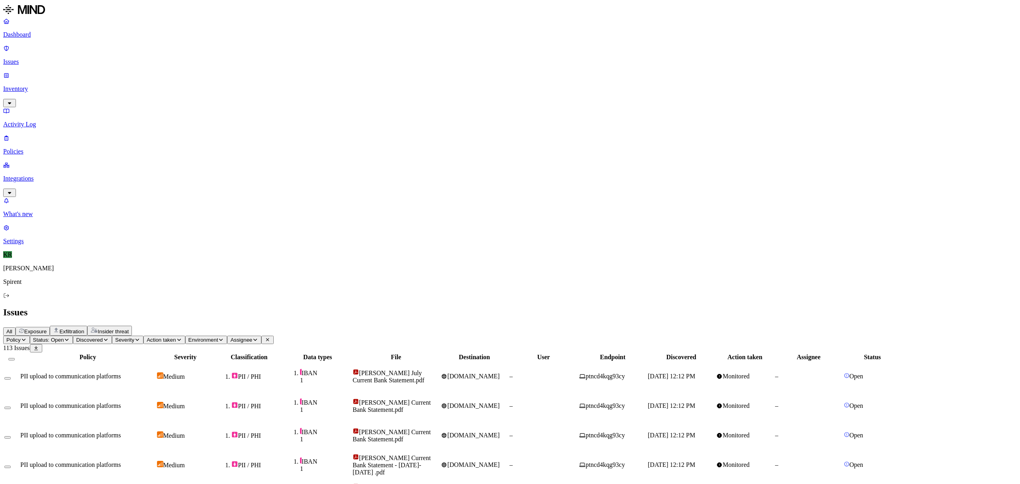
click at [440, 421] on td "[PERSON_NAME] Current Bank Statement.pdf" at bounding box center [396, 435] width 88 height 29
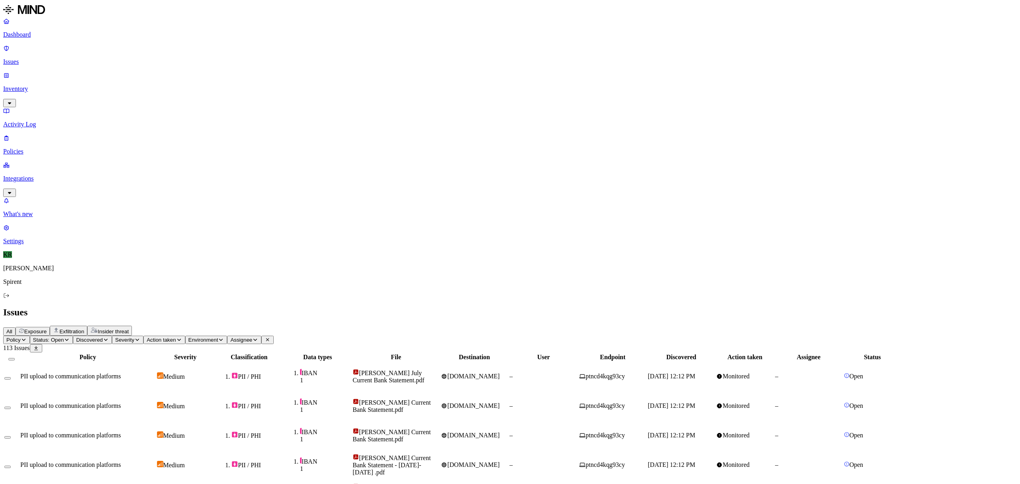
click at [15, 358] on button "Select all" at bounding box center [11, 359] width 6 height 2
click at [11, 373] on button "Select row" at bounding box center [7, 377] width 6 height 8
click at [11, 402] on button "Select row" at bounding box center [7, 406] width 6 height 8
click at [19, 422] on td at bounding box center [11, 436] width 15 height 29
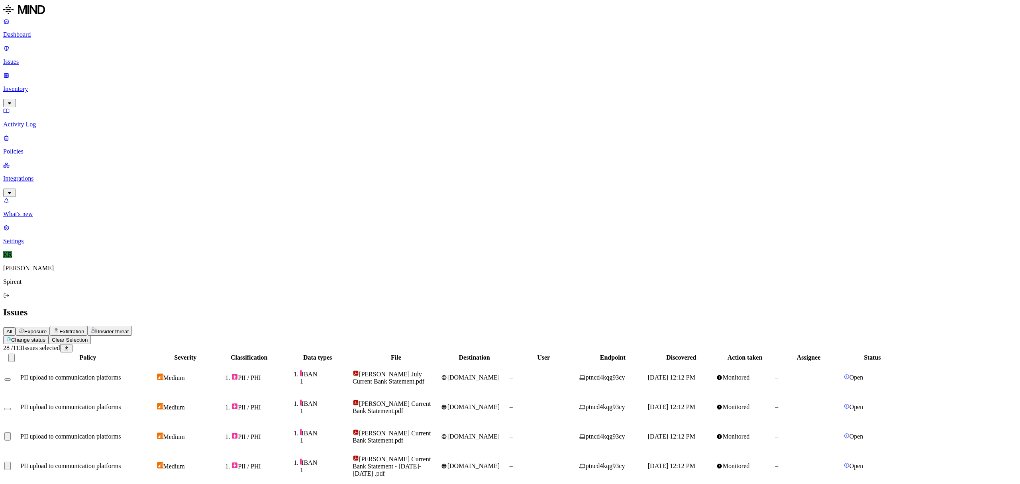
click at [11, 432] on button "Select row" at bounding box center [7, 436] width 6 height 8
click at [11, 461] on button "Select row" at bounding box center [7, 465] width 6 height 8
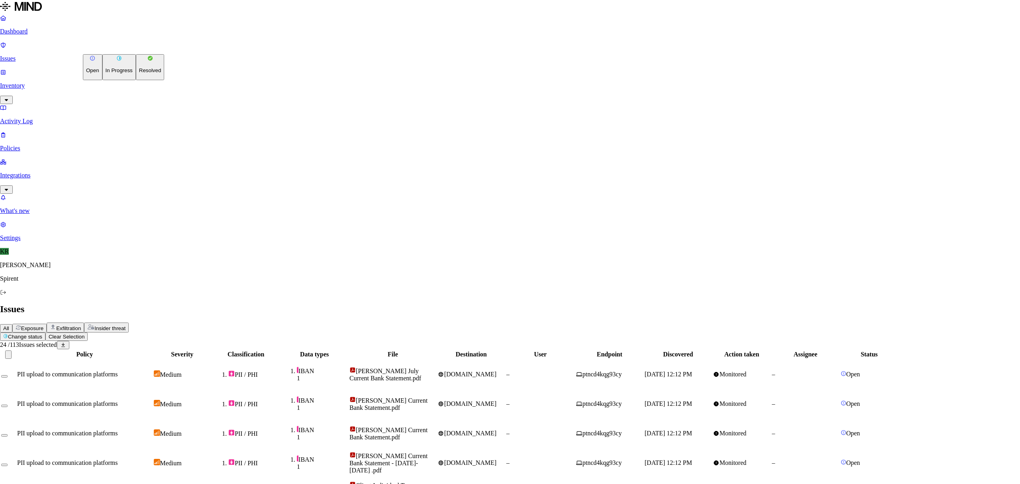
click at [139, 73] on p "Resolved" at bounding box center [150, 70] width 22 height 6
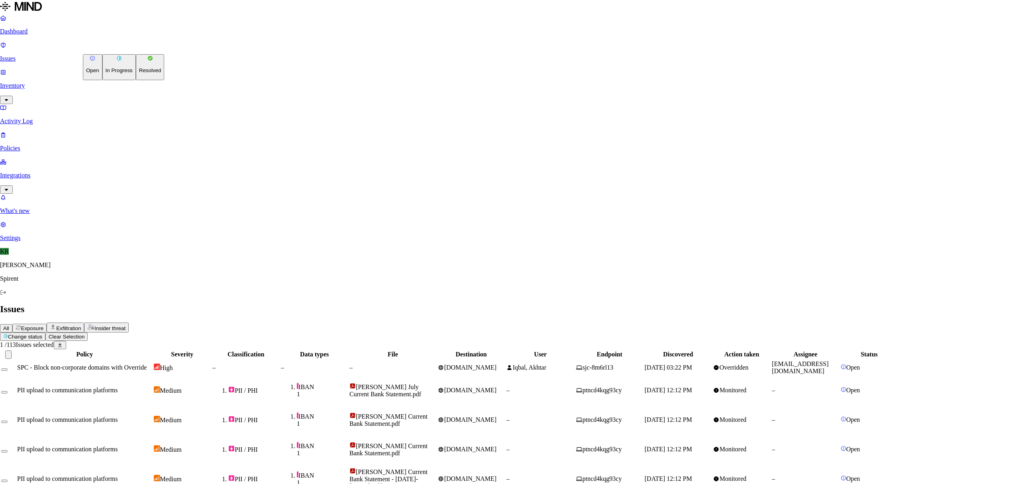
click at [139, 73] on p "Resolved" at bounding box center [150, 70] width 22 height 6
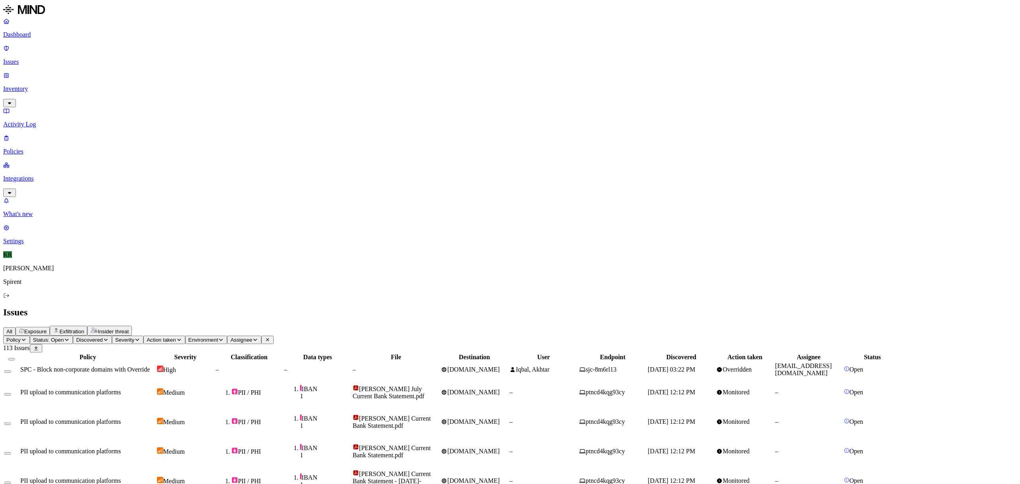
drag, startPoint x: 934, startPoint y: 322, endPoint x: 853, endPoint y: 328, distance: 81.0
copy span "[PERSON_NAME][EMAIL_ADDRESS][PERSON_NAME][DOMAIN_NAME]"
click at [252, 337] on span "Assignee" at bounding box center [241, 340] width 22 height 6
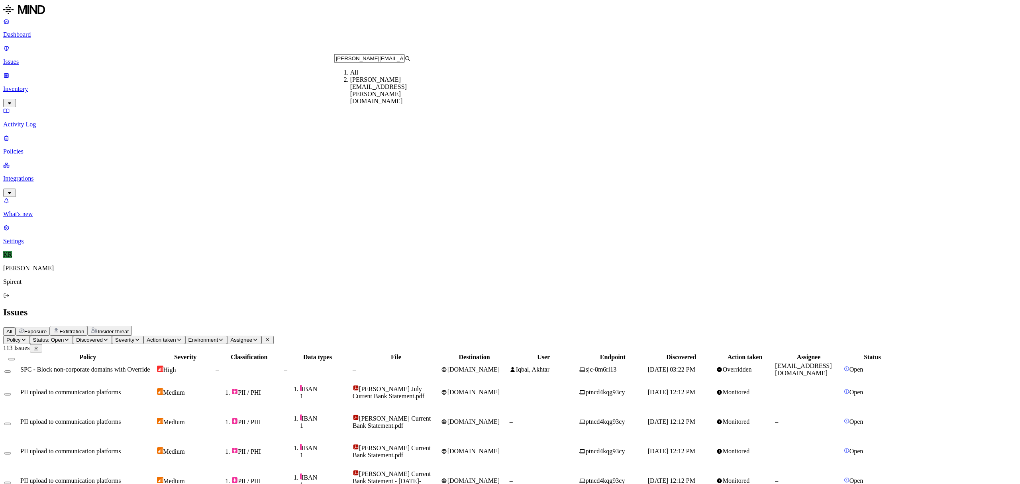
type input "[PERSON_NAME][EMAIL_ADDRESS][PERSON_NAME][DOMAIN_NAME]"
click at [393, 92] on div "[PERSON_NAME][EMAIL_ADDRESS][PERSON_NAME][DOMAIN_NAME]" at bounding box center [388, 90] width 77 height 29
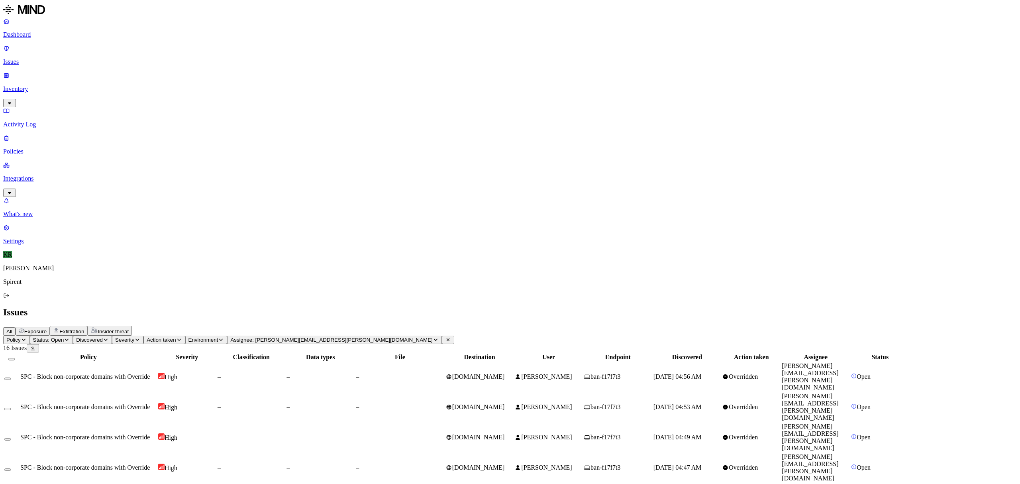
click at [583, 392] on td "[PERSON_NAME]" at bounding box center [548, 406] width 69 height 29
click at [15, 358] on button "Select all" at bounding box center [11, 359] width 6 height 2
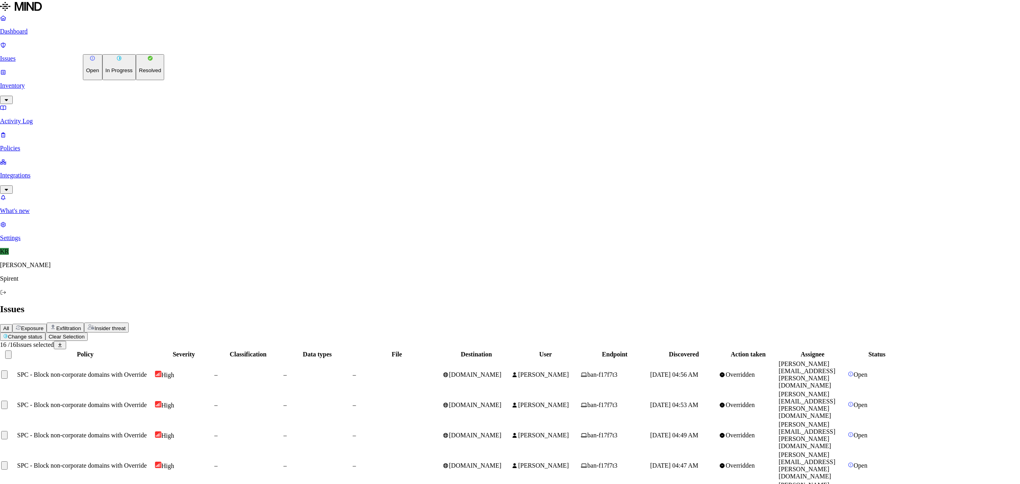
click at [112, 49] on html "Dashboard Issues Inventory Activity Log Policies Integrations What's new 1 Sett…" at bounding box center [510, 425] width 1020 height 851
click at [139, 73] on p "Resolved" at bounding box center [150, 70] width 22 height 6
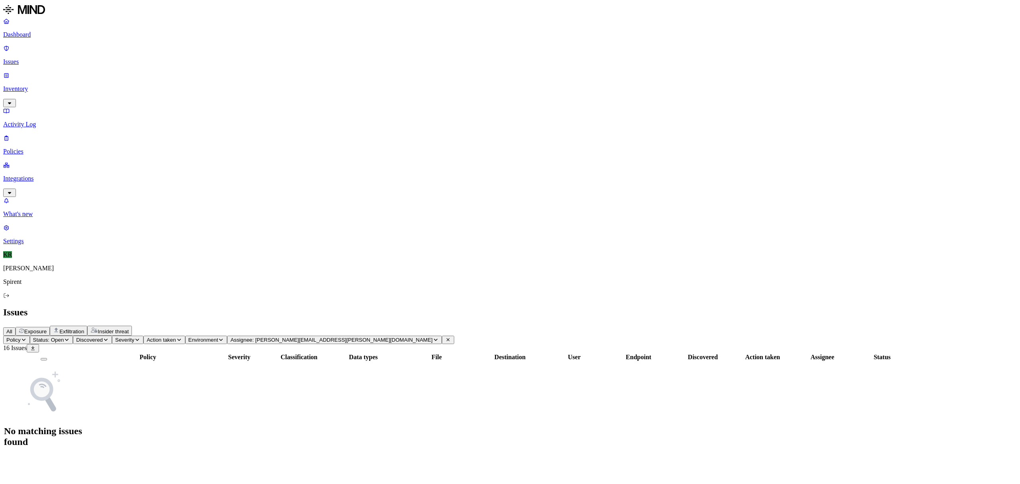
click at [445, 337] on icon at bounding box center [448, 339] width 6 height 5
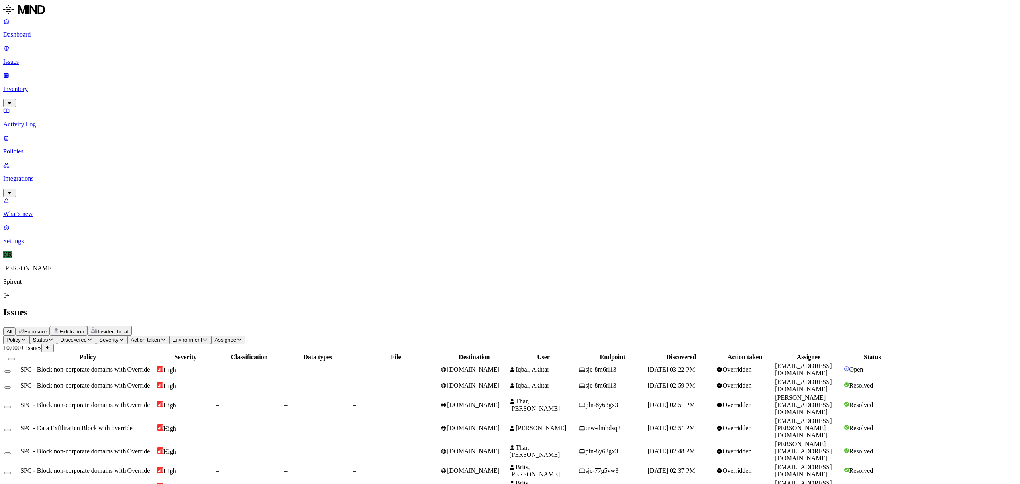
click at [48, 337] on span "Status" at bounding box center [40, 340] width 15 height 6
click at [159, 76] on span "Open" at bounding box center [152, 79] width 14 height 7
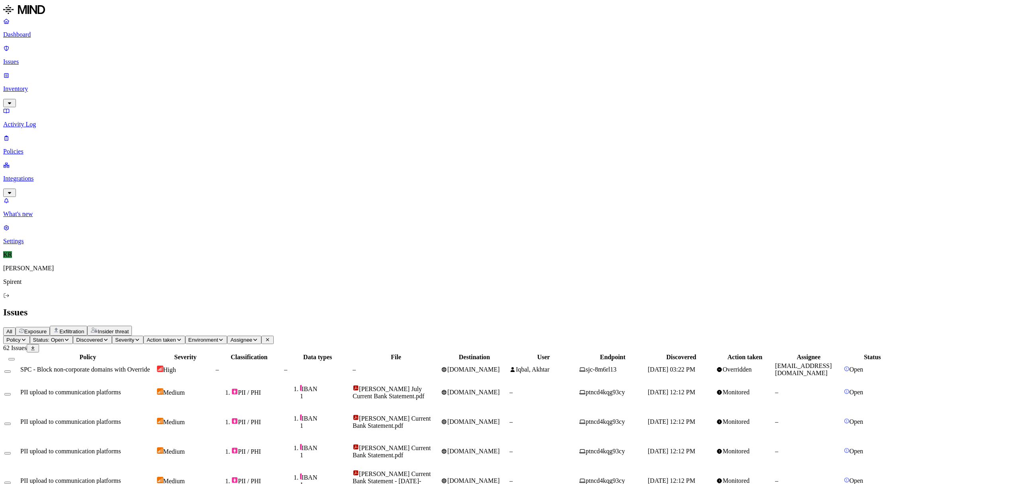
click at [283, 362] on td "–" at bounding box center [249, 369] width 68 height 15
click at [11, 370] on button "Select row" at bounding box center [7, 371] width 6 height 2
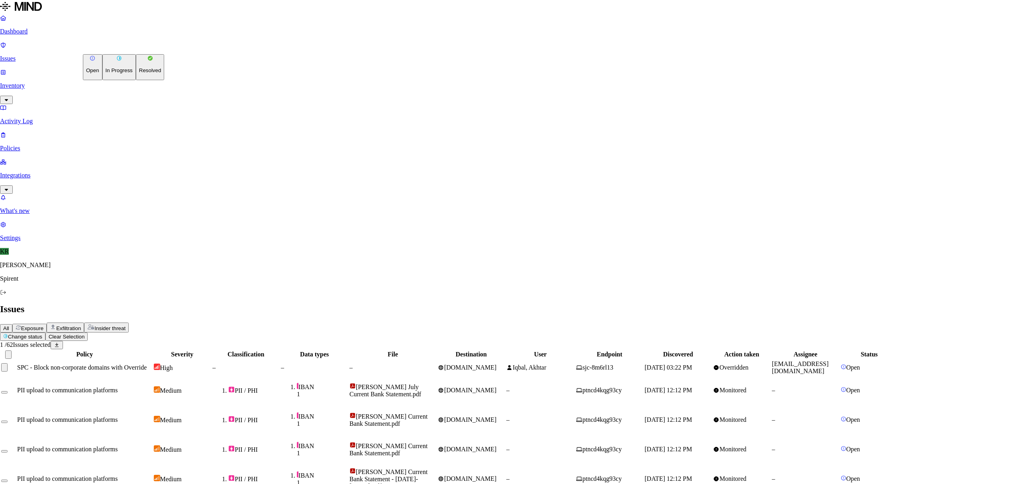
click at [139, 73] on p "Resolved" at bounding box center [150, 70] width 22 height 6
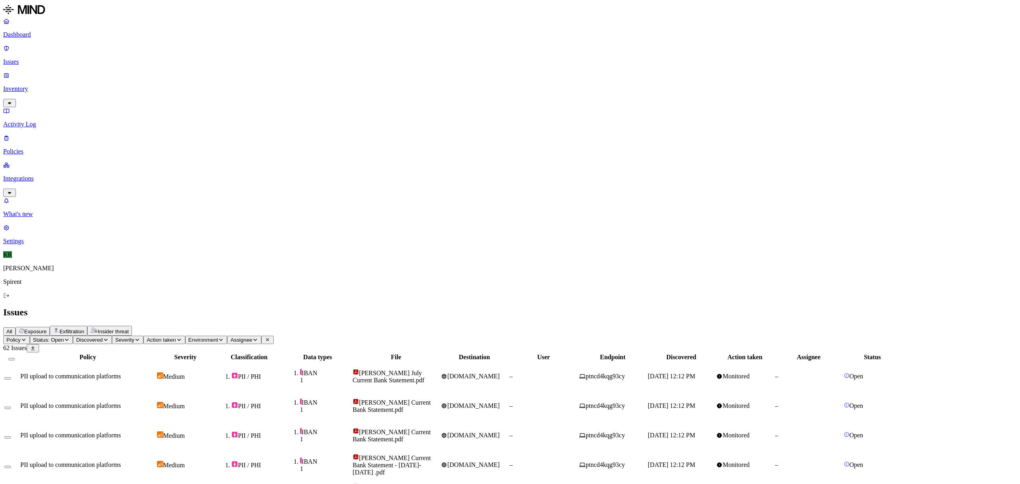
scroll to position [93, 0]
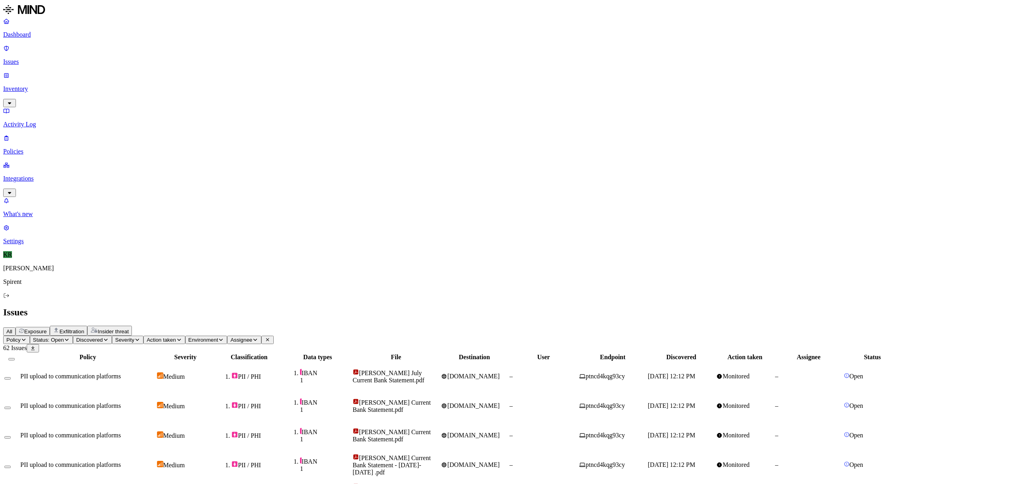
drag, startPoint x: 933, startPoint y: 373, endPoint x: 856, endPoint y: 380, distance: 77.2
copy link "[EMAIL_ADDRESS][DOMAIN_NAME]"
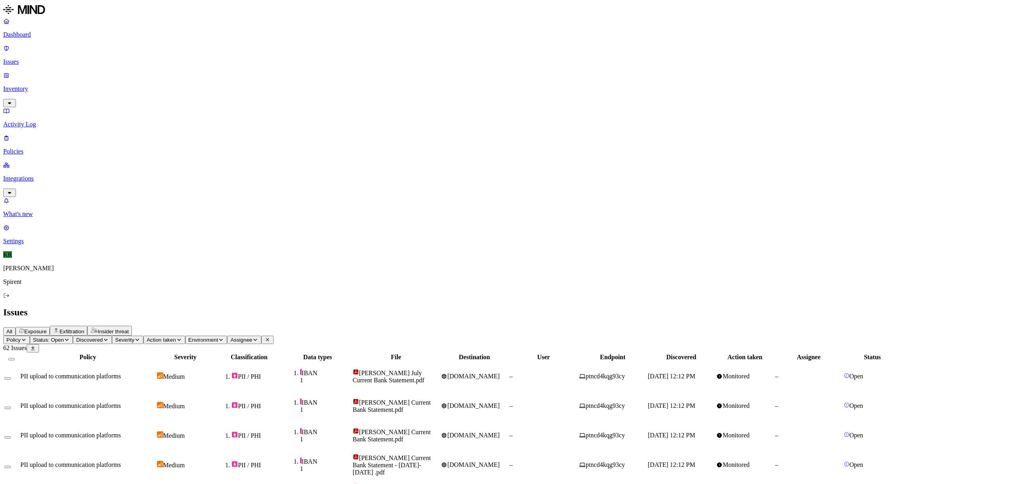
click at [15, 358] on button "Select all" at bounding box center [11, 359] width 6 height 2
click at [11, 373] on button "Select row" at bounding box center [7, 377] width 6 height 8
drag, startPoint x: 108, startPoint y: 97, endPoint x: 106, endPoint y: 103, distance: 5.8
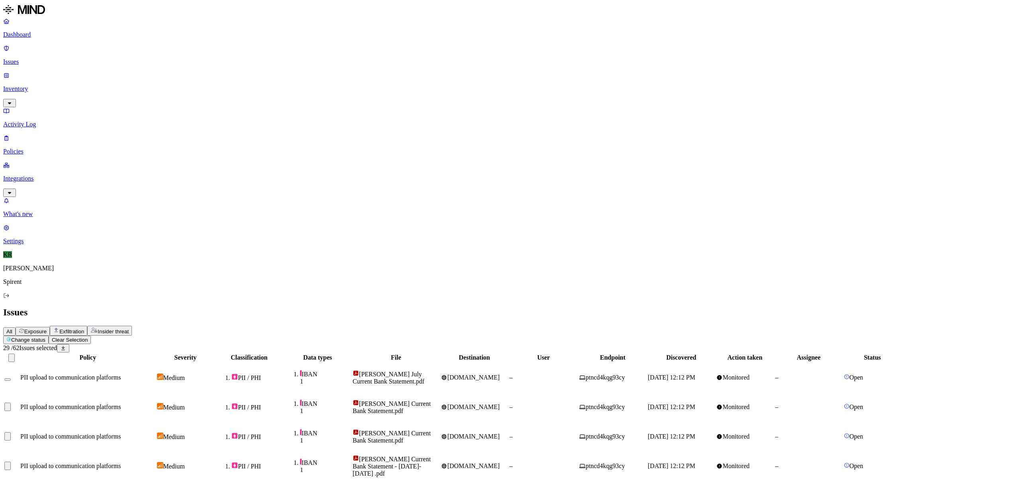
click at [19, 392] on td at bounding box center [11, 406] width 15 height 29
click at [11, 402] on button "Select row" at bounding box center [7, 406] width 6 height 8
click at [11, 432] on button "Select row" at bounding box center [7, 436] width 6 height 8
click at [11, 461] on button "Select row" at bounding box center [7, 465] width 6 height 8
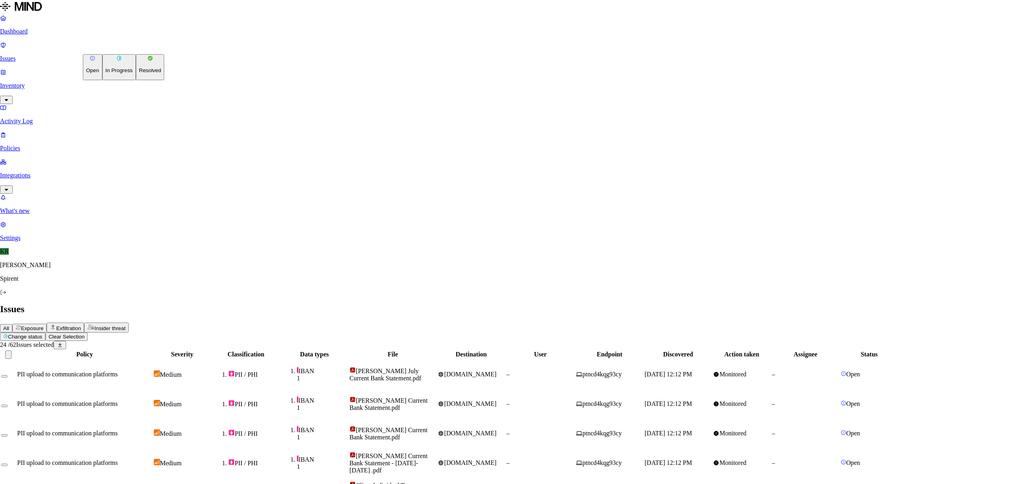
click at [136, 80] on button "Resolved" at bounding box center [150, 67] width 29 height 26
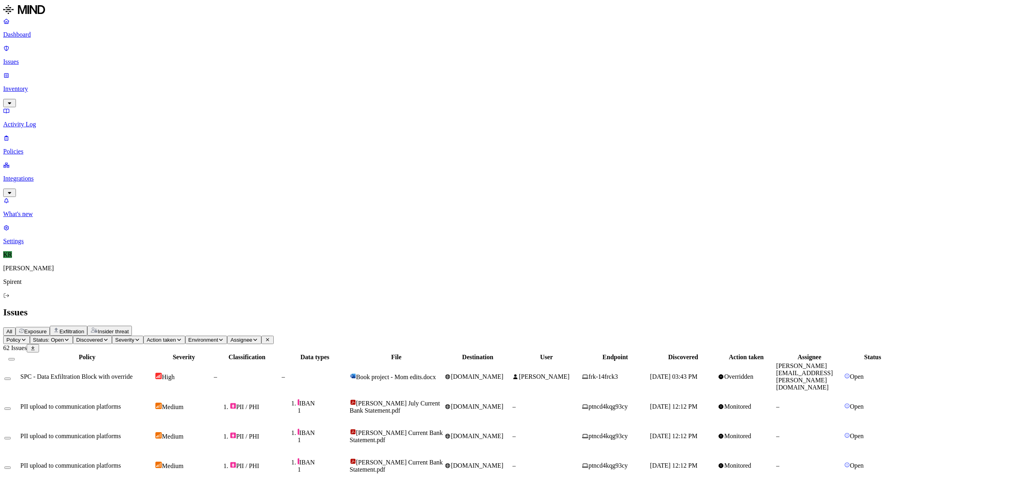
scroll to position [93, 0]
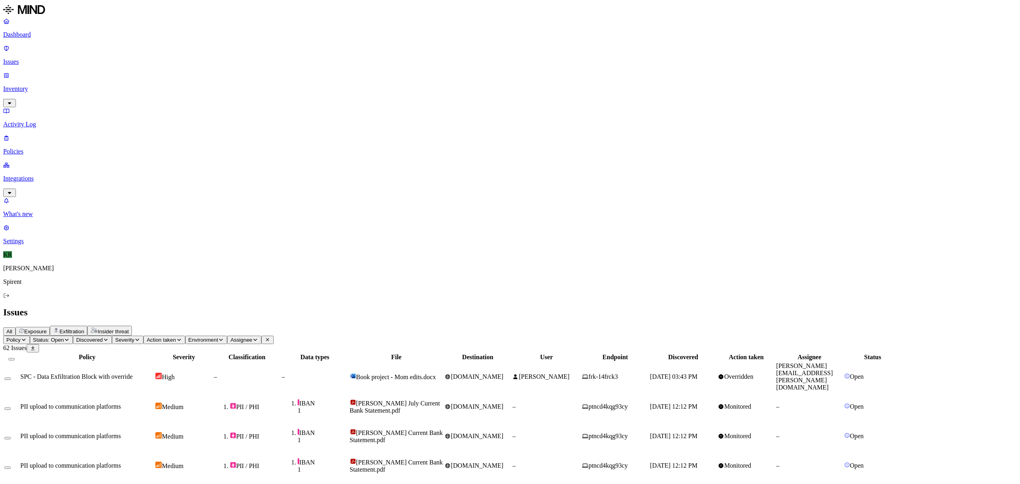
click at [19, 353] on div at bounding box center [11, 356] width 14 height 7
drag, startPoint x: 110, startPoint y: 65, endPoint x: 108, endPoint y: 77, distance: 12.5
click at [19, 353] on div at bounding box center [11, 356] width 14 height 7
click at [15, 358] on button "Select all" at bounding box center [11, 359] width 6 height 2
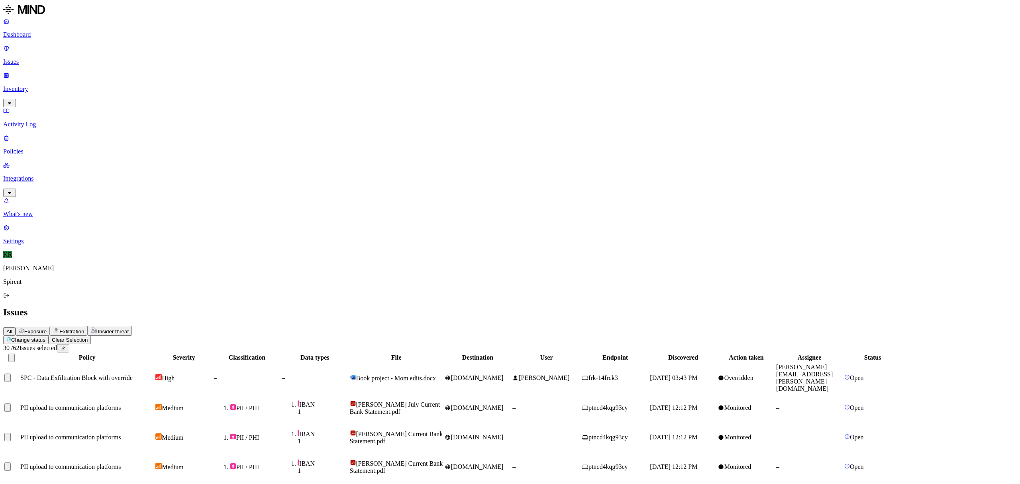
click at [11, 373] on button "Select row" at bounding box center [7, 377] width 6 height 8
click at [11, 403] on button "Select row" at bounding box center [7, 407] width 6 height 8
click at [11, 433] on button "Select row" at bounding box center [7, 437] width 6 height 8
click at [11, 462] on button "Select row" at bounding box center [7, 466] width 6 height 8
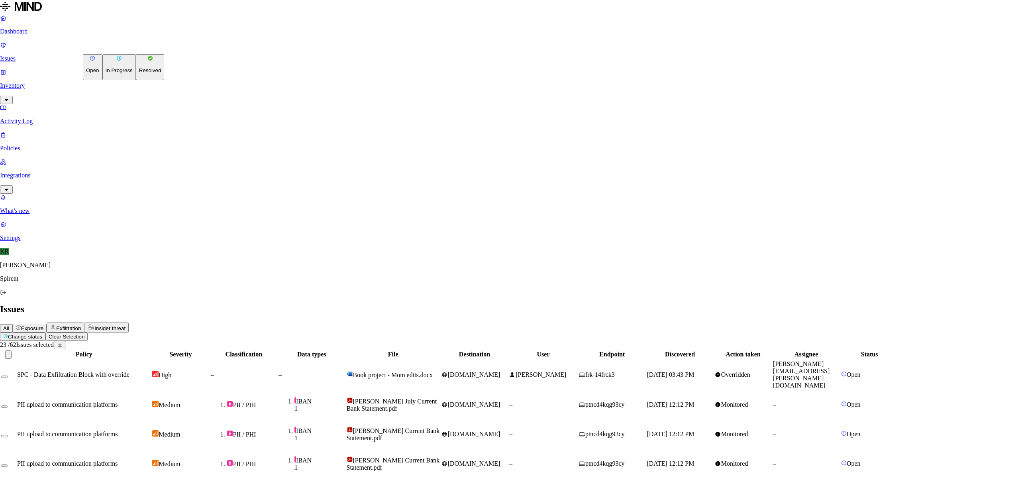
click at [136, 80] on button "Resolved" at bounding box center [150, 67] width 29 height 26
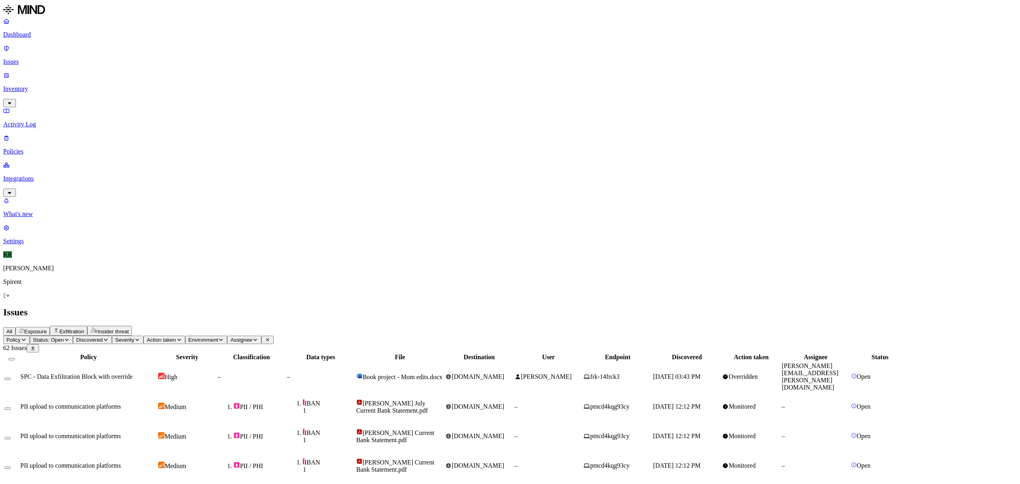
click at [11, 377] on button "Select row" at bounding box center [7, 378] width 6 height 2
click at [15, 353] on button "Select all" at bounding box center [11, 357] width 6 height 8
click at [15, 358] on button "Select all" at bounding box center [11, 359] width 6 height 2
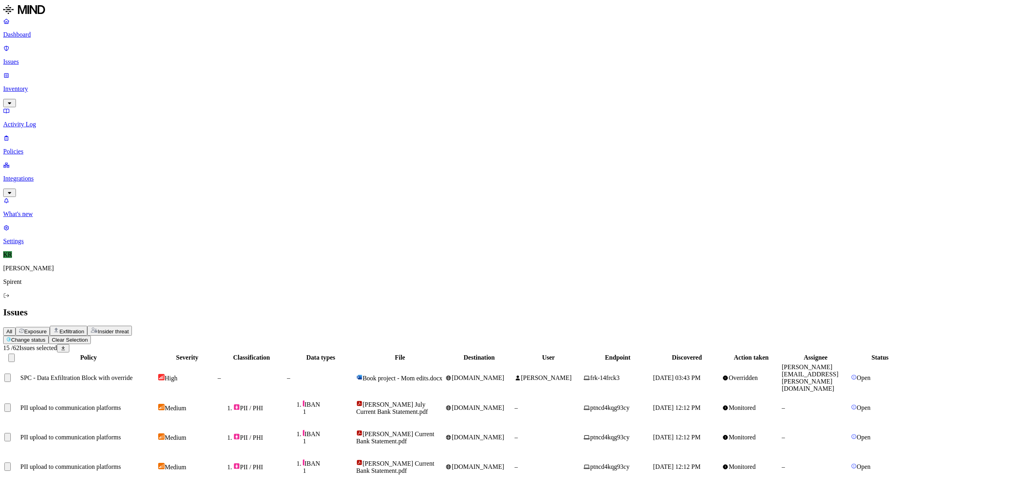
click at [11, 403] on button "Select row" at bounding box center [7, 407] width 6 height 8
click at [19, 423] on td at bounding box center [11, 437] width 15 height 29
drag, startPoint x: 110, startPoint y: 125, endPoint x: 110, endPoint y: 134, distance: 8.8
click at [19, 462] on div at bounding box center [11, 466] width 14 height 8
click at [11, 462] on button "Select row" at bounding box center [7, 466] width 6 height 8
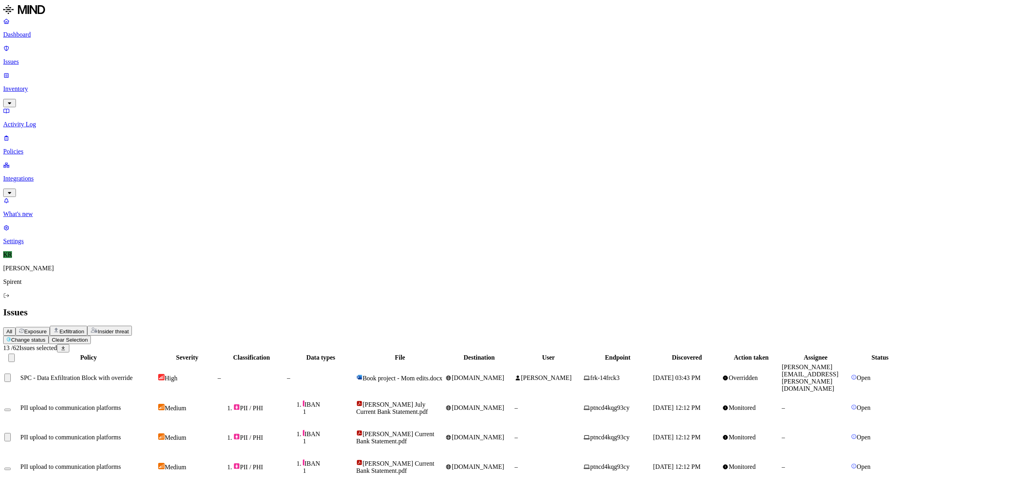
click at [11, 433] on button "Select row" at bounding box center [7, 437] width 6 height 8
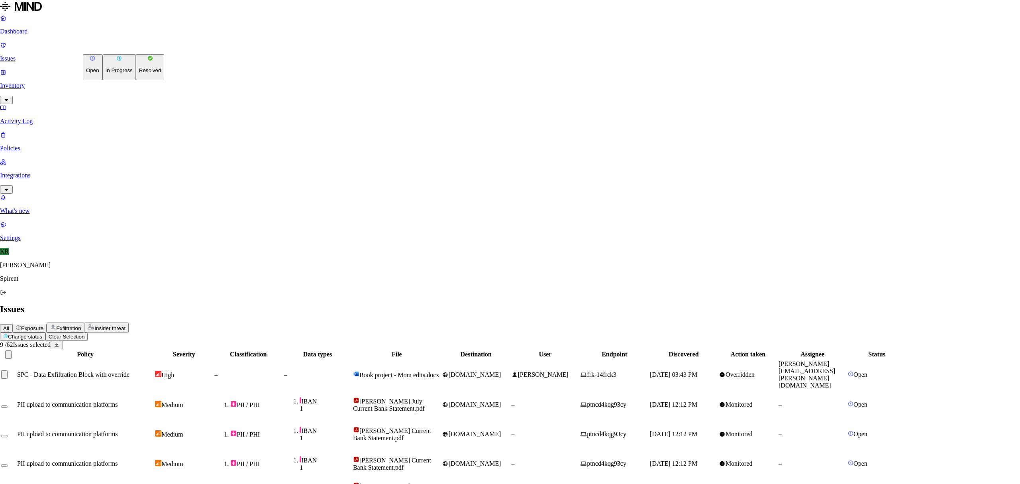
click at [115, 48] on html "Dashboard Issues Inventory Activity Log Policies Integrations What's new 1 Sett…" at bounding box center [510, 404] width 1020 height 808
click at [139, 73] on p "Resolved" at bounding box center [150, 70] width 22 height 6
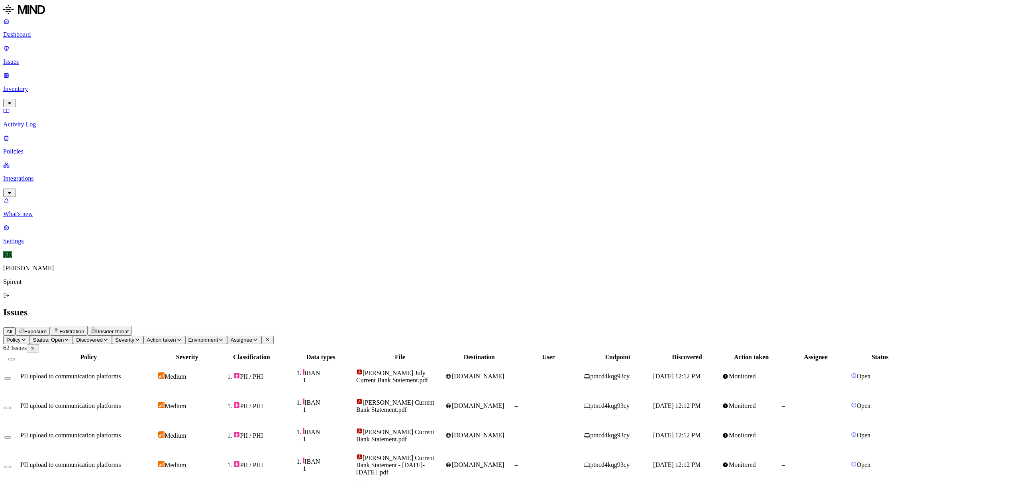
drag, startPoint x: 925, startPoint y: 26, endPoint x: 912, endPoint y: 26, distance: 13.5
